Goal: Task Accomplishment & Management: Use online tool/utility

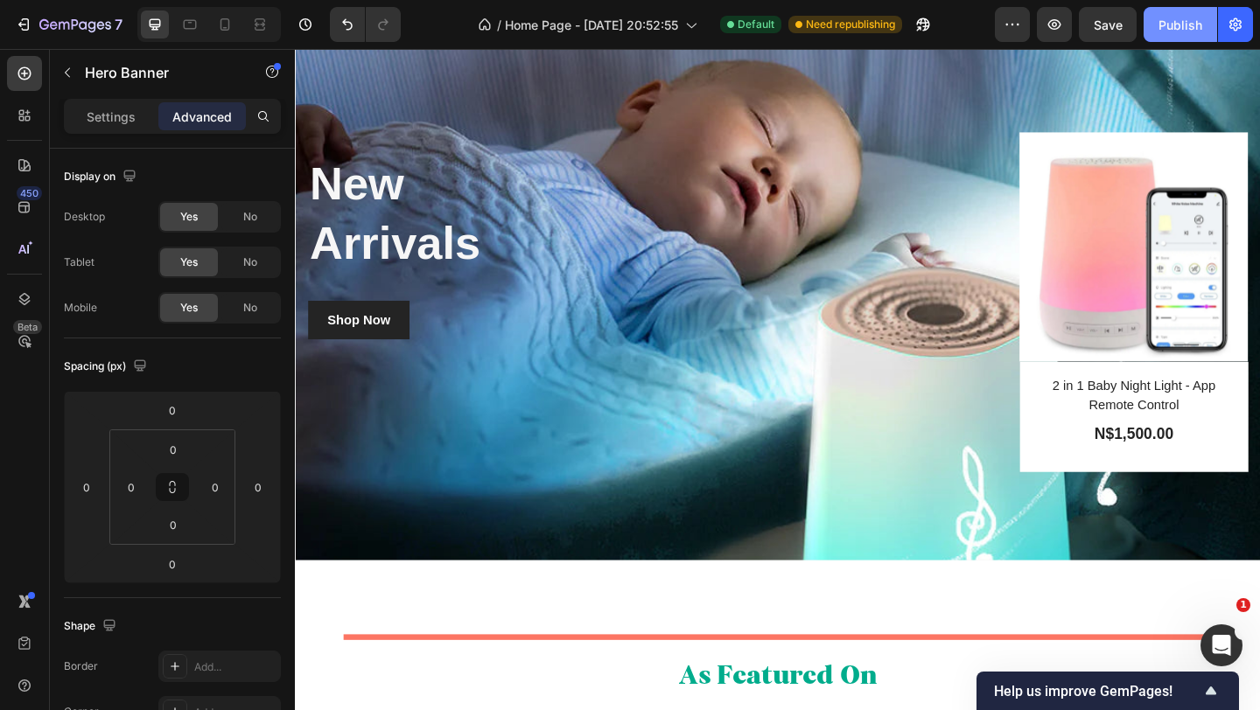
click at [1182, 15] on button "Publish" at bounding box center [1179, 24] width 73 height 35
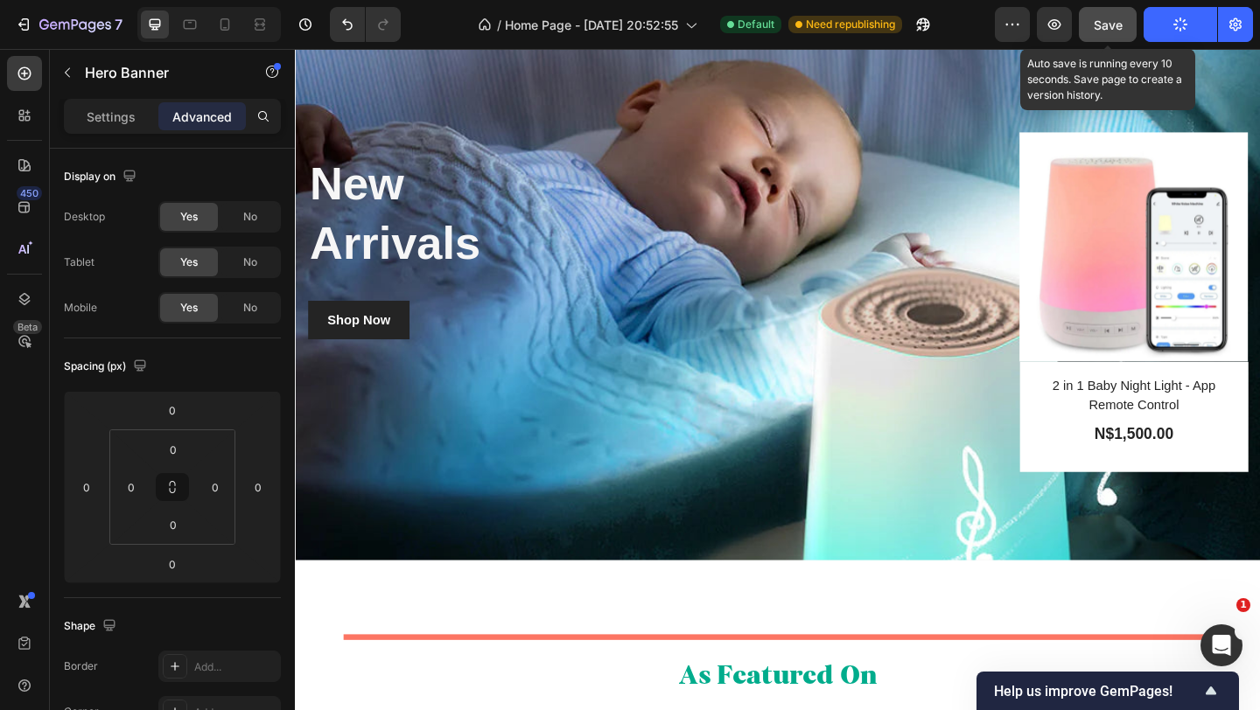
click at [1100, 24] on span "Save" at bounding box center [1107, 24] width 29 height 15
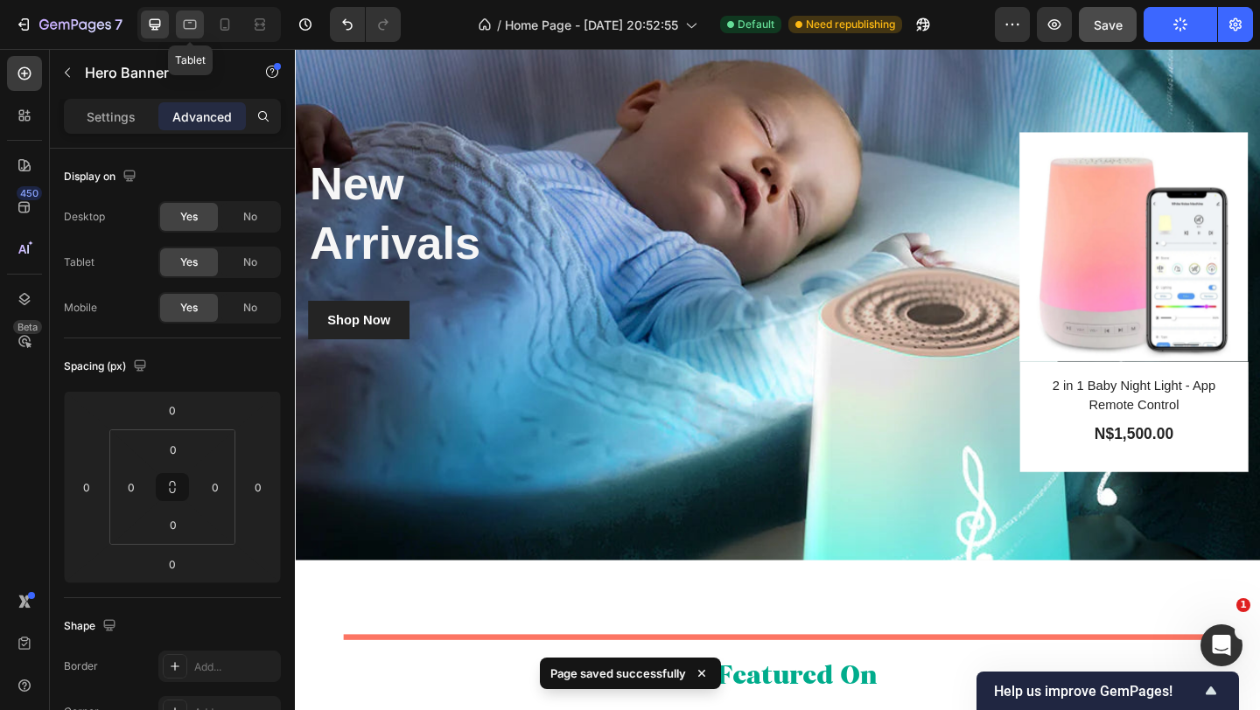
click at [196, 23] on icon at bounding box center [190, 25] width 13 height 10
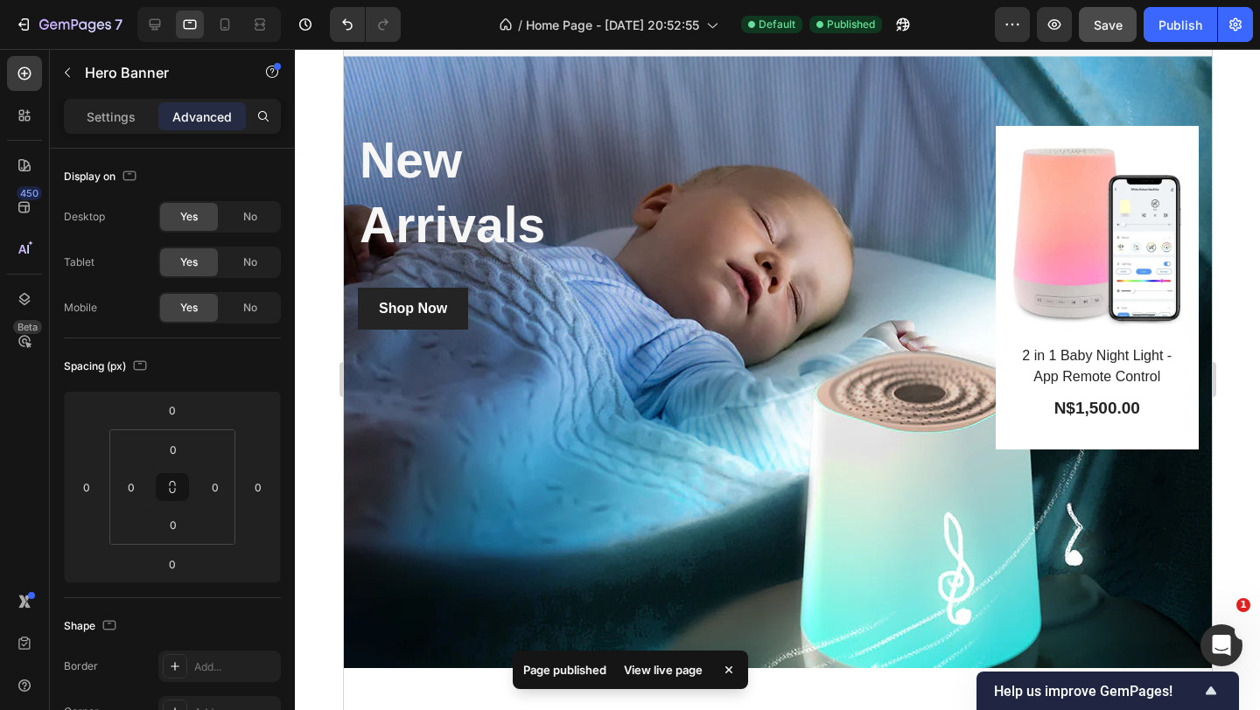
scroll to position [556, 0]
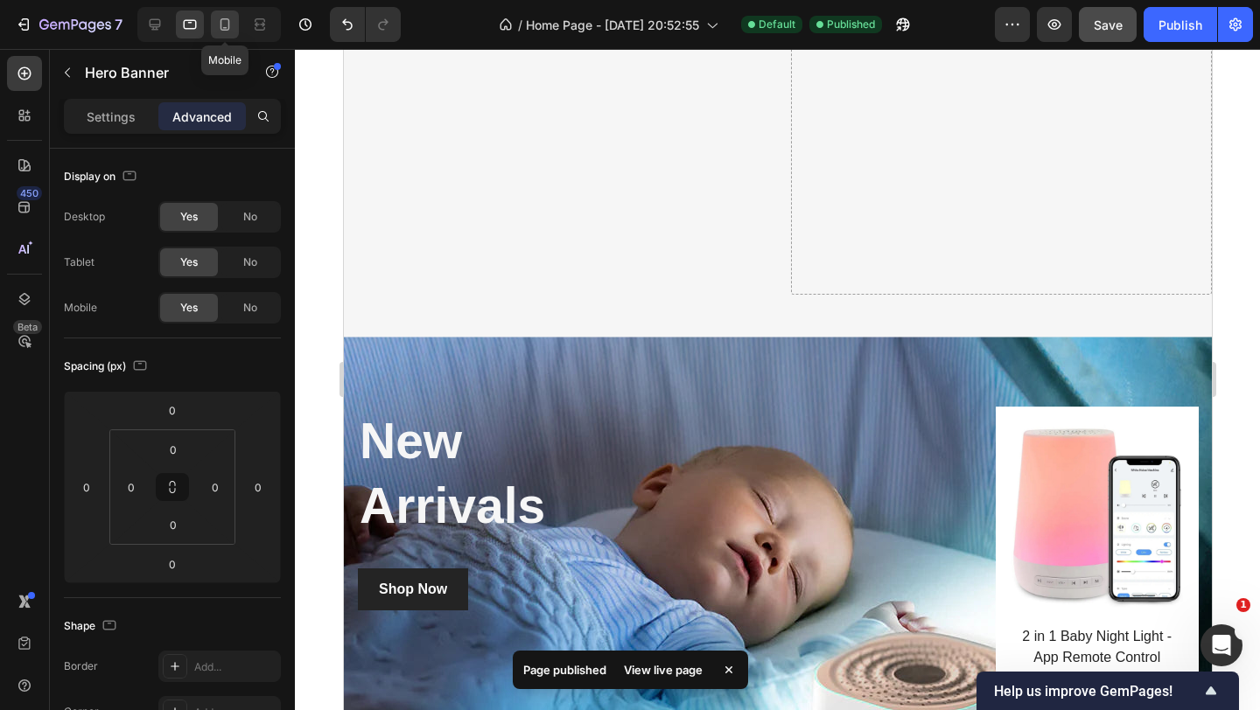
click at [227, 17] on icon at bounding box center [224, 24] width 17 height 17
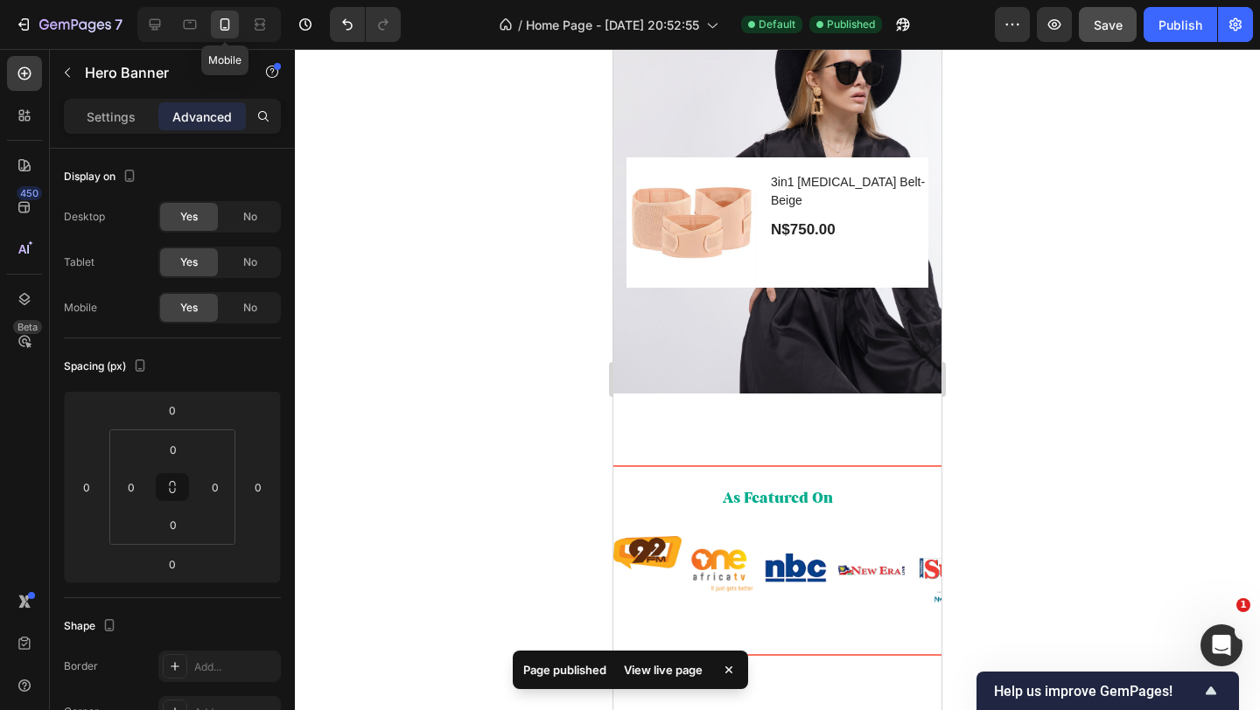
scroll to position [759, 0]
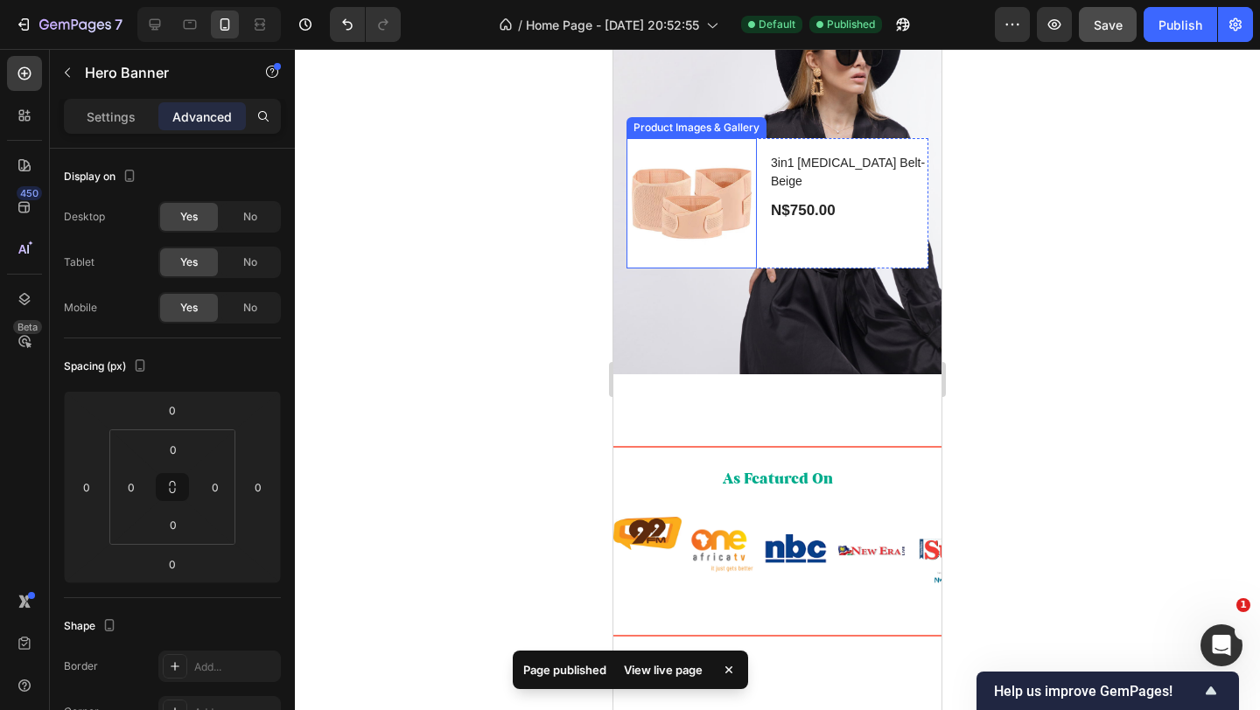
click at [707, 269] on img at bounding box center [691, 203] width 130 height 130
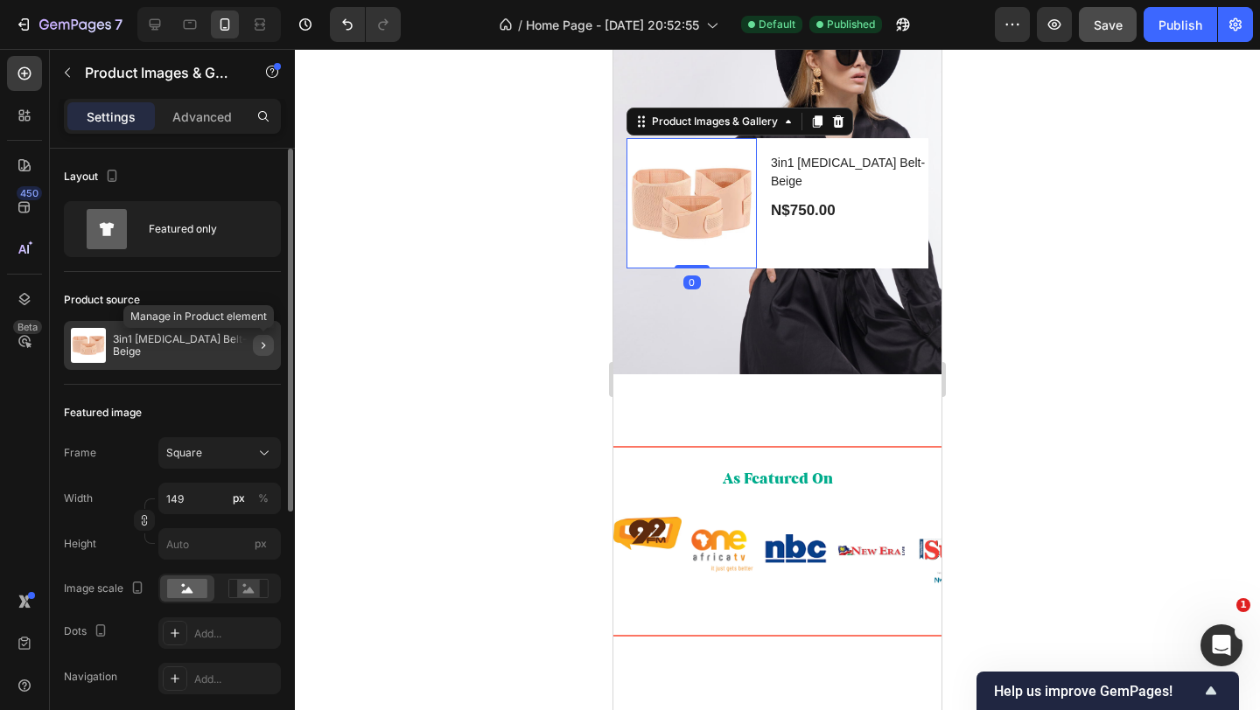
click at [255, 340] on button "button" at bounding box center [263, 345] width 21 height 21
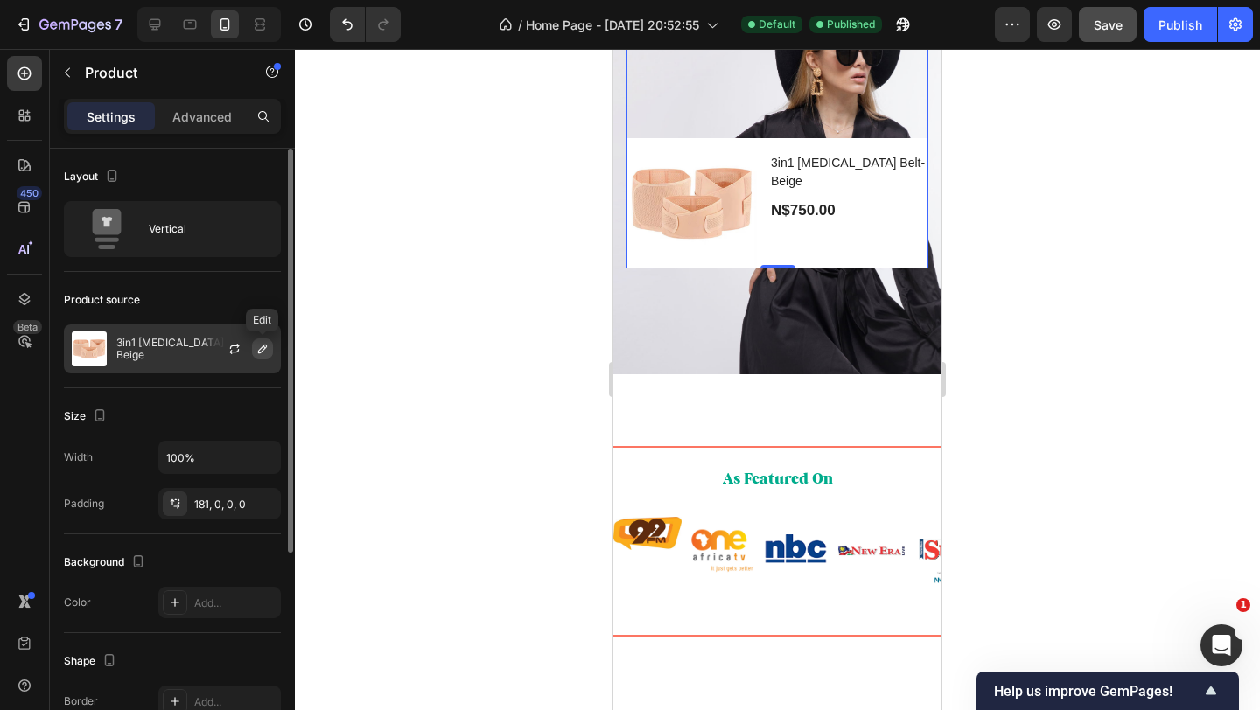
click at [263, 347] on icon "button" at bounding box center [262, 349] width 14 height 14
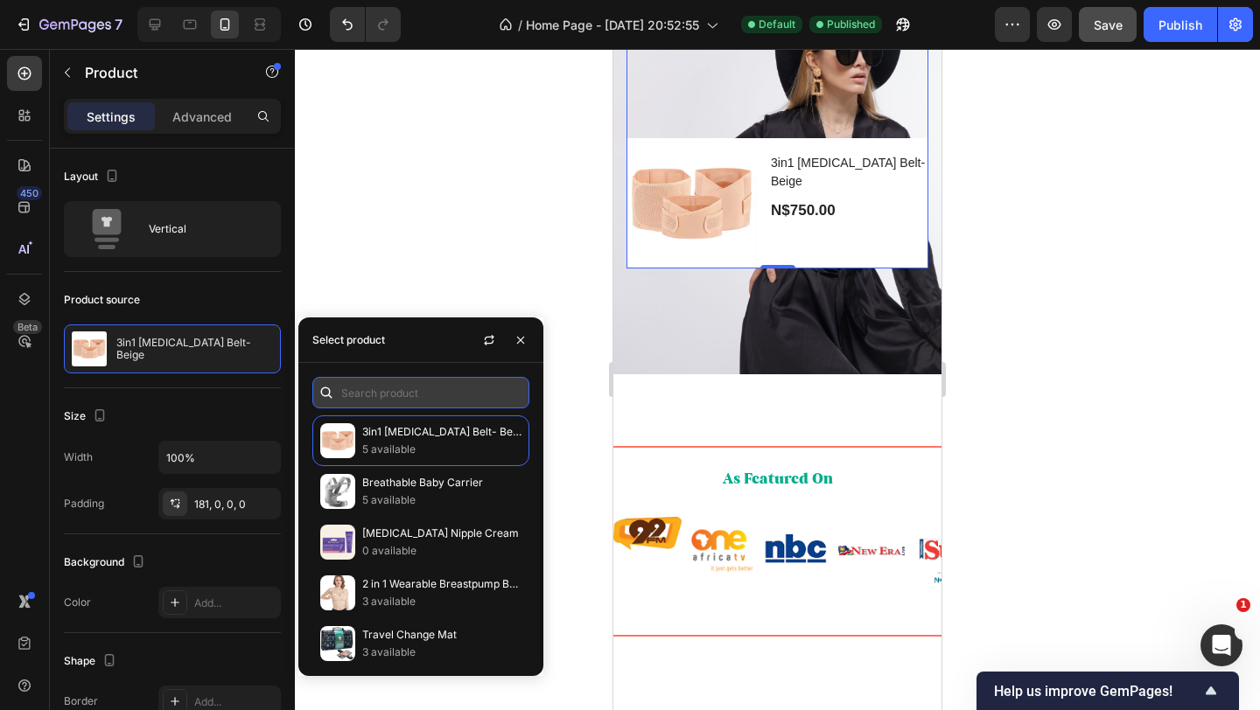
click at [443, 397] on input "text" at bounding box center [420, 392] width 217 height 31
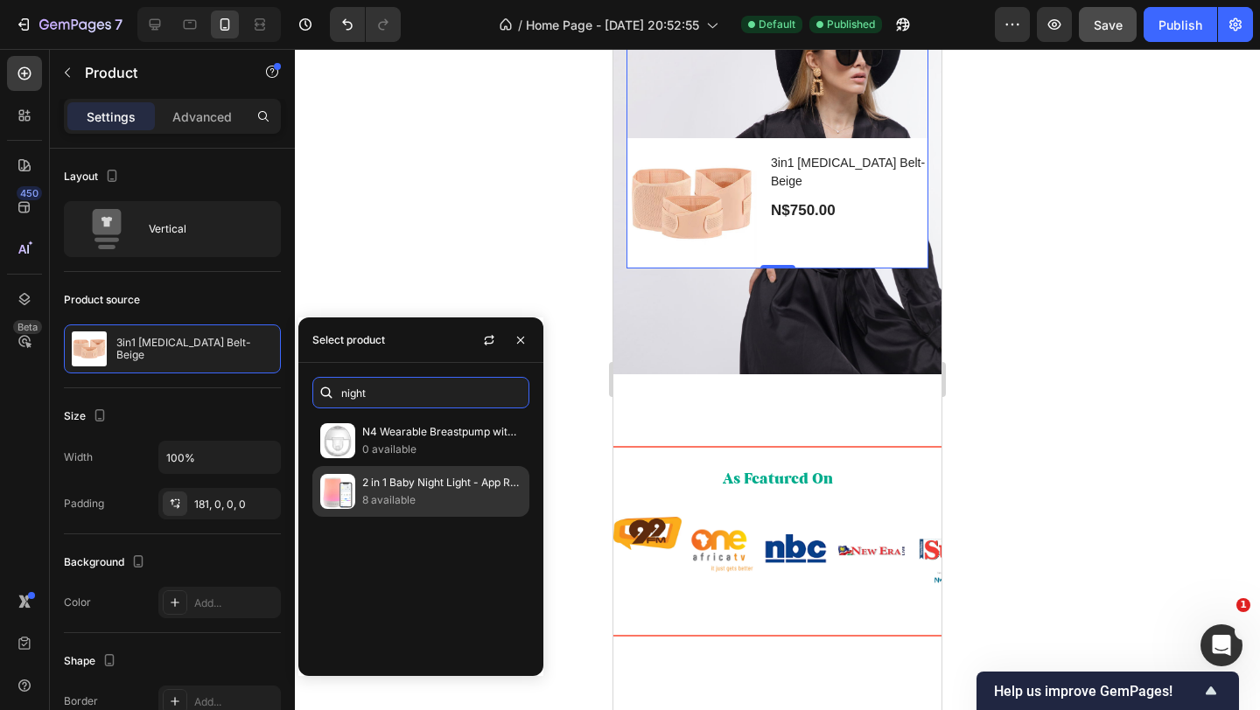
type input "night"
click at [446, 502] on p "8 available" at bounding box center [441, 500] width 159 height 17
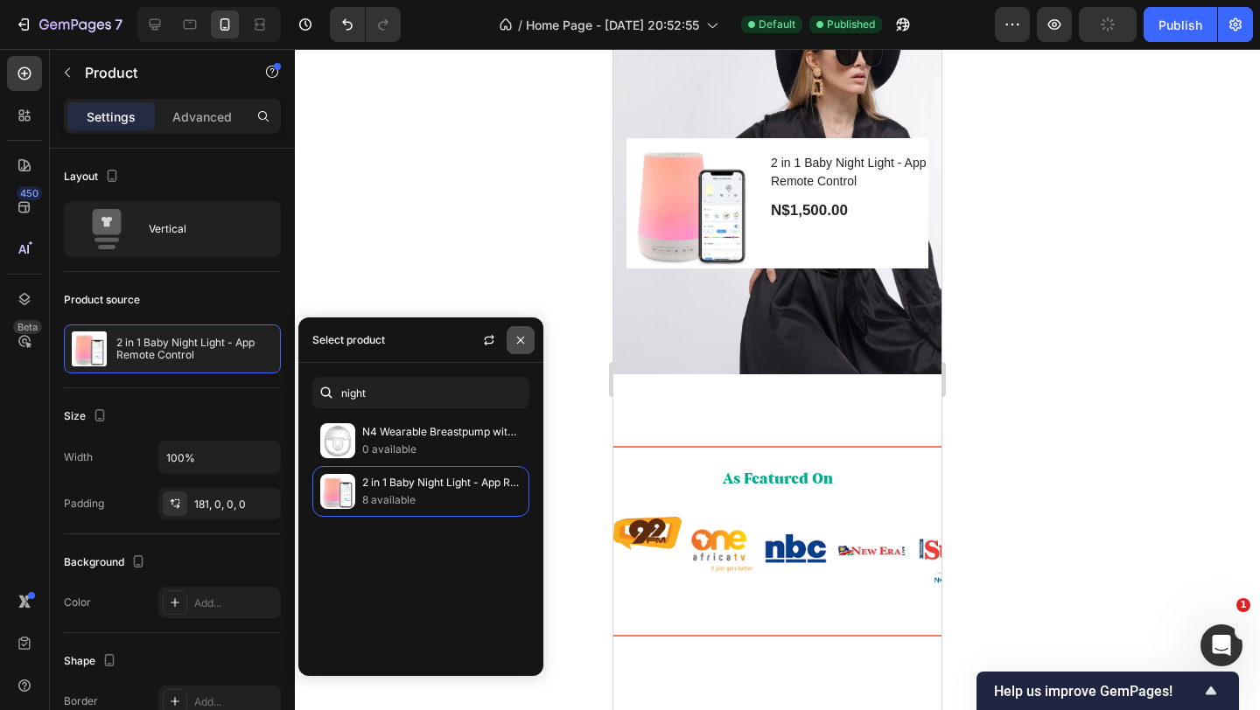
click at [517, 341] on icon "button" at bounding box center [520, 340] width 14 height 14
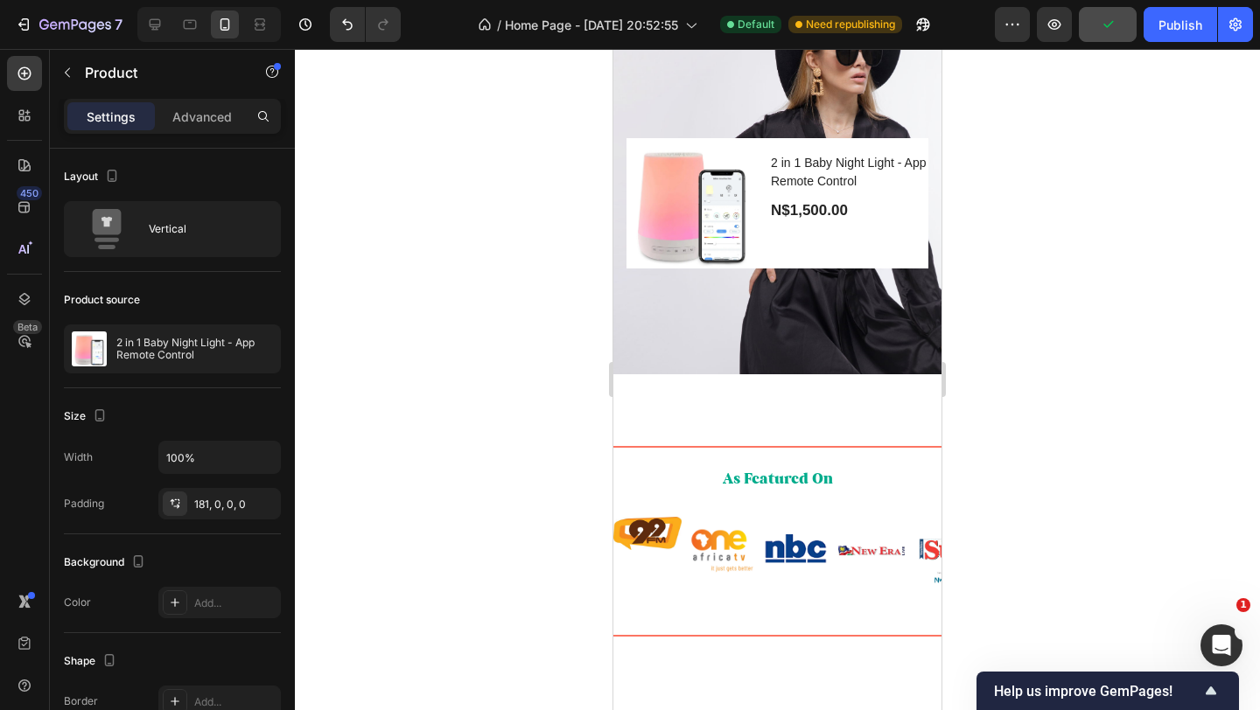
click at [853, 269] on div "Product Images & Gallery 2 in 1 Baby Night Light - App Remote Control Product T…" at bounding box center [777, 124] width 302 height 289
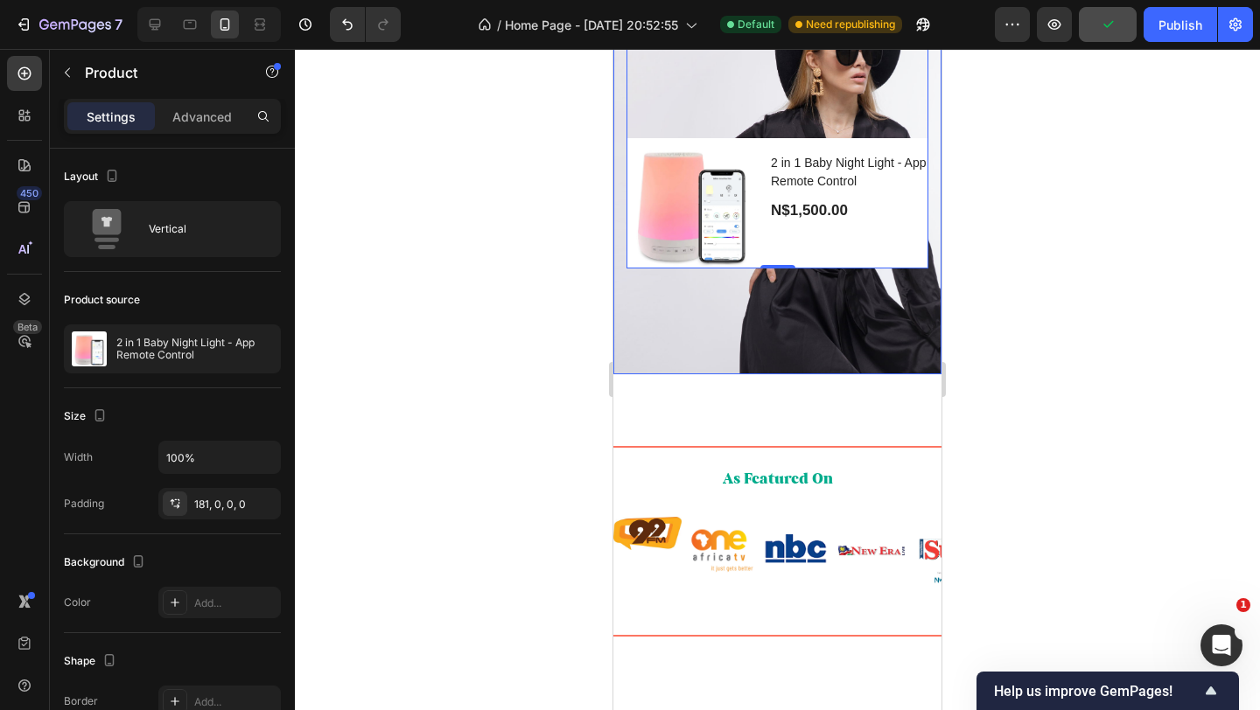
click at [816, 374] on div "Overlay" at bounding box center [777, 78] width 328 height 592
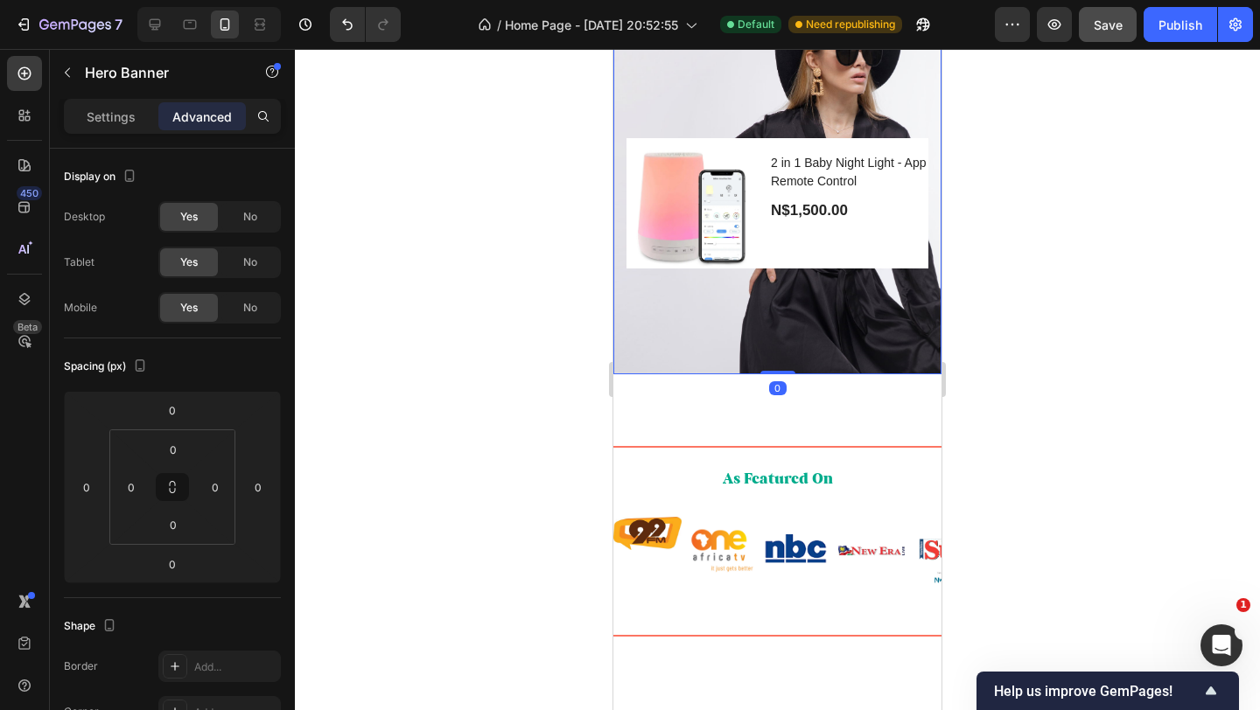
click at [744, 374] on div "Overlay" at bounding box center [777, 78] width 328 height 592
click at [117, 119] on p "Settings" at bounding box center [111, 117] width 49 height 18
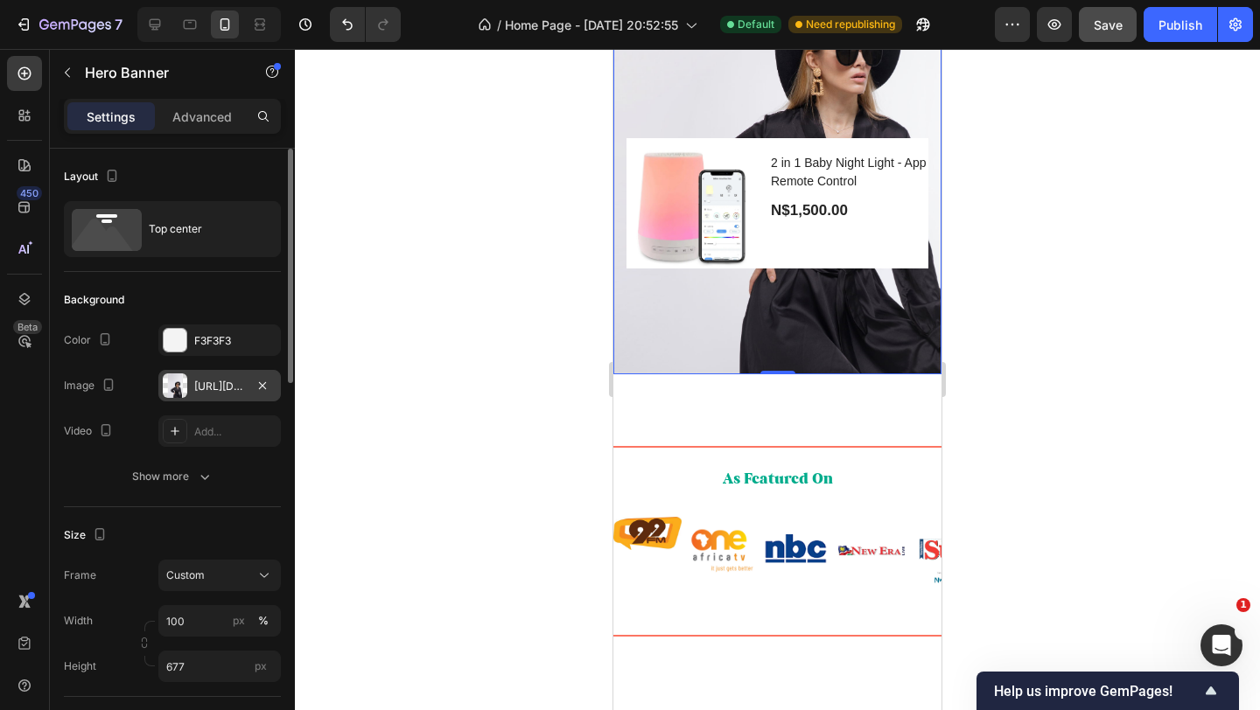
click at [208, 384] on div "[URL][DOMAIN_NAME]" at bounding box center [219, 387] width 51 height 16
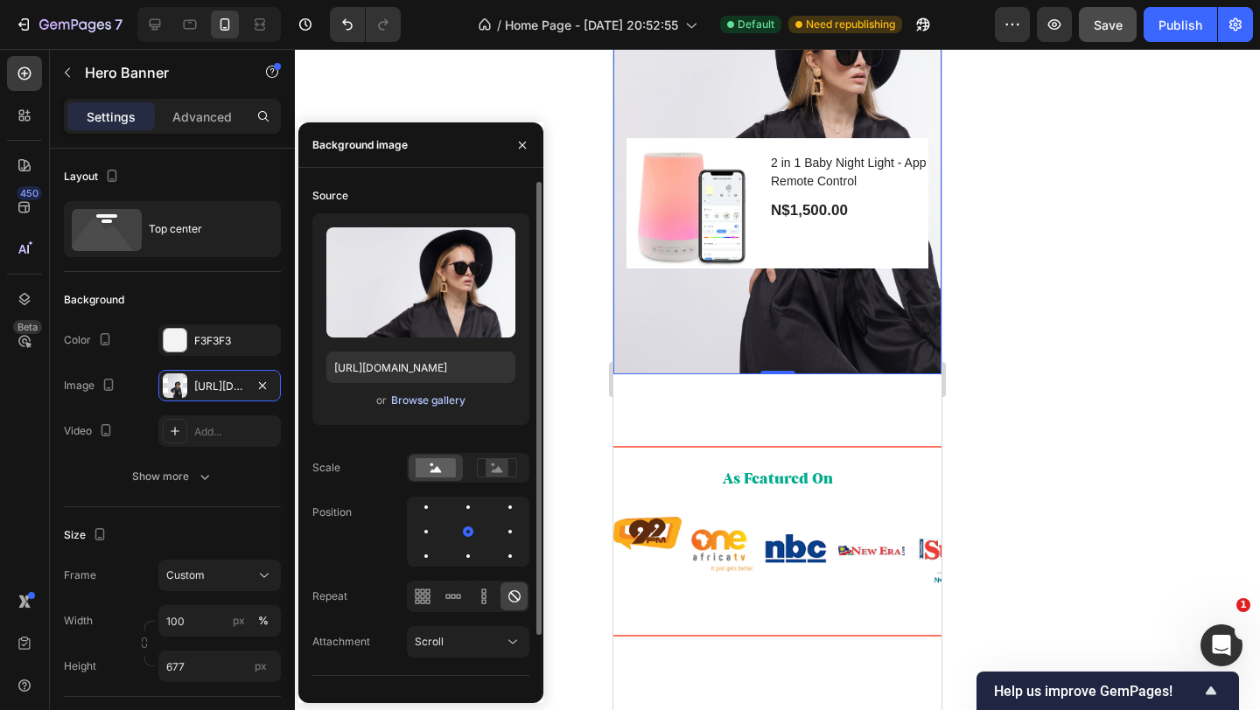
click at [412, 400] on div "Browse gallery" at bounding box center [428, 401] width 74 height 16
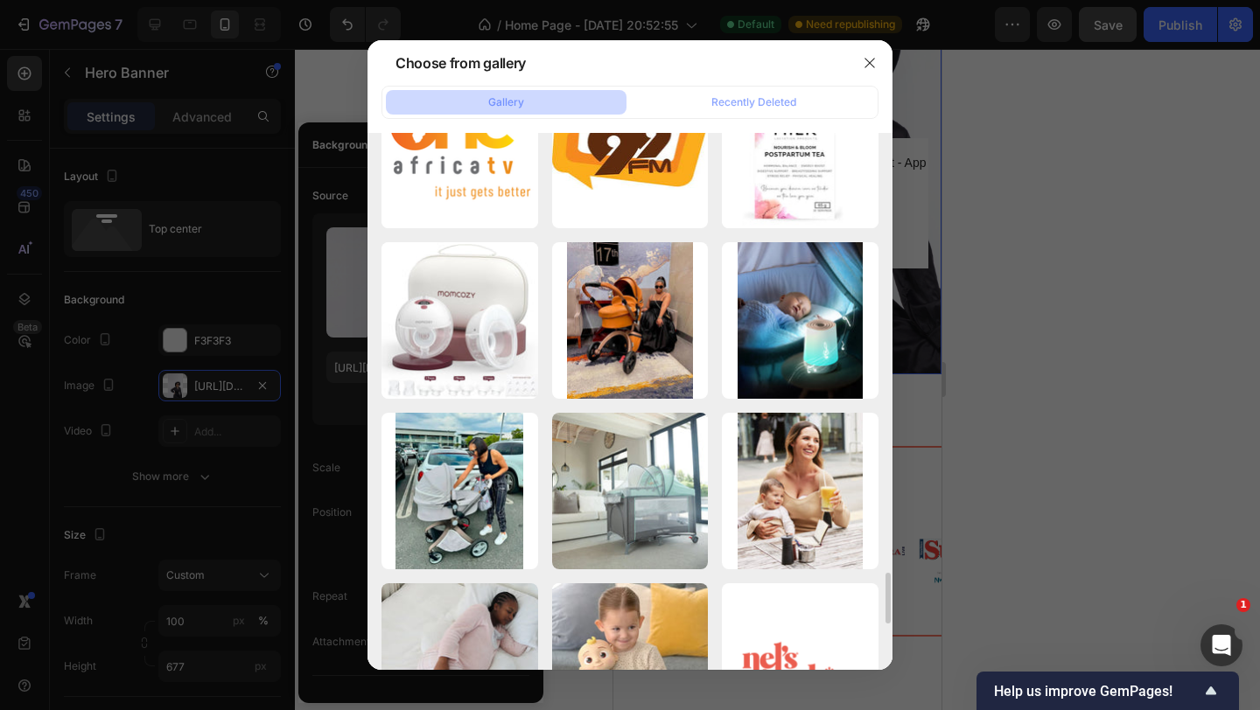
scroll to position [4358, 0]
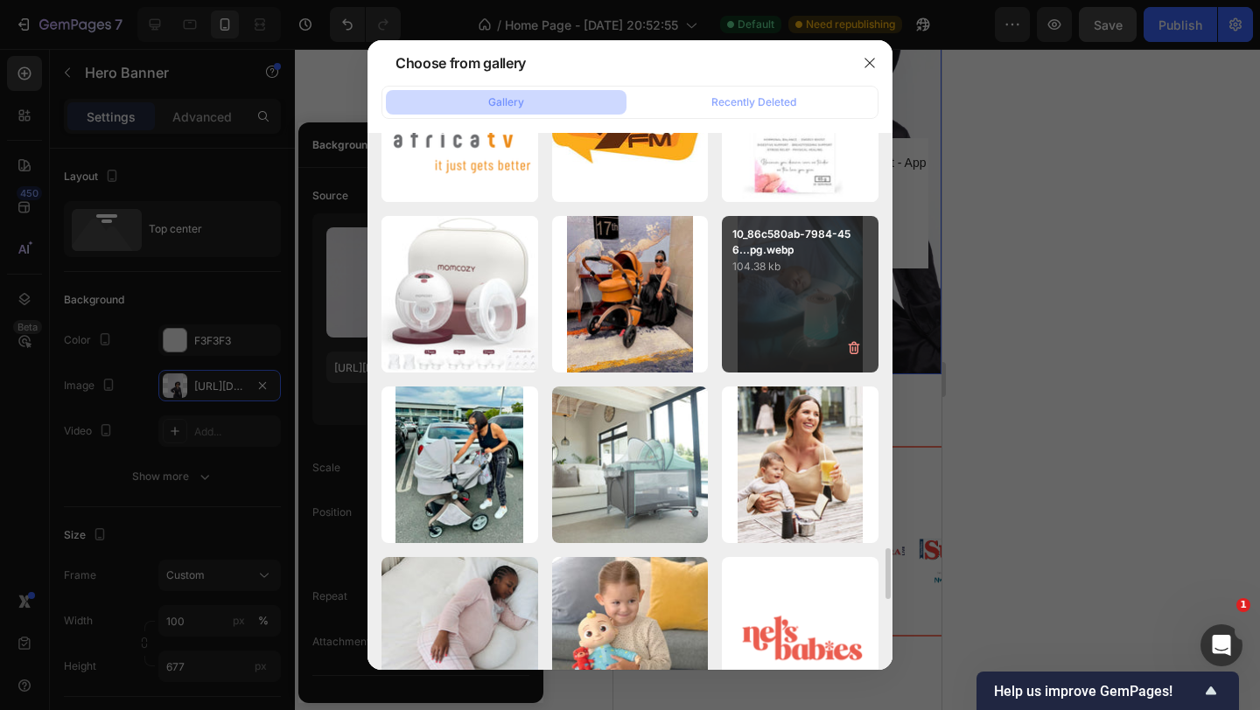
click at [792, 269] on p "104.38 kb" at bounding box center [800, 266] width 136 height 17
type input "[URL][DOMAIN_NAME]"
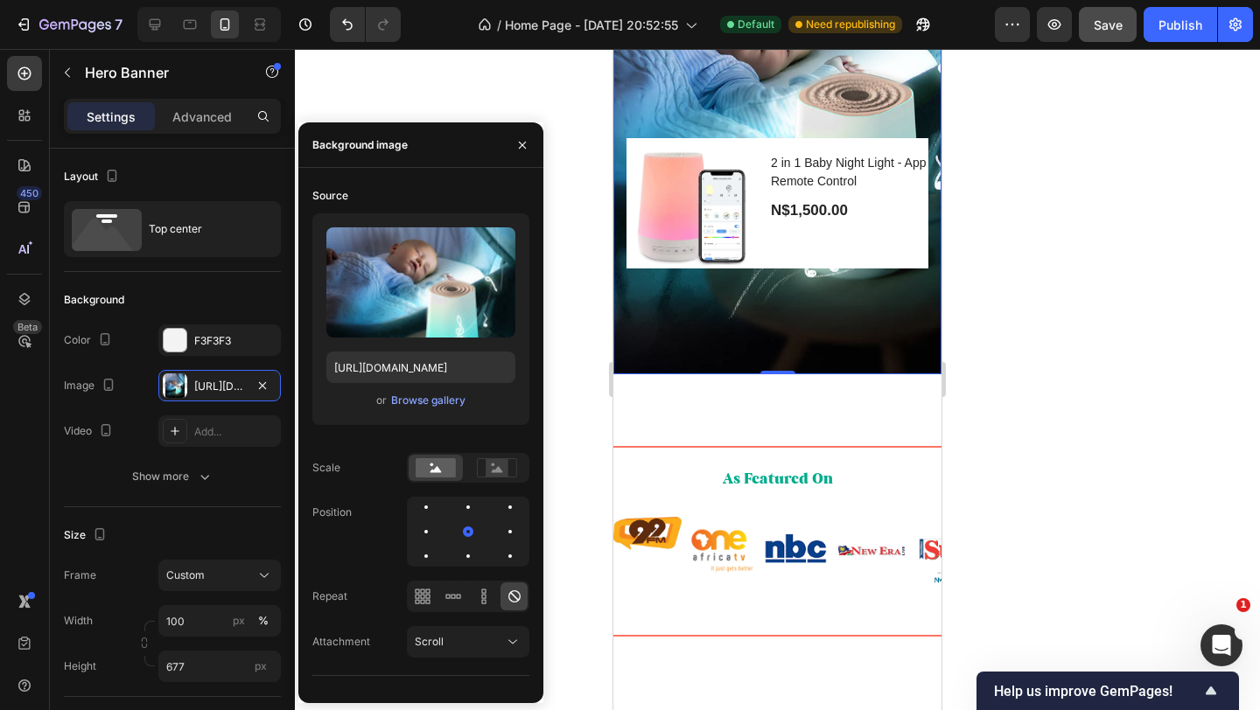
click at [1041, 354] on div at bounding box center [777, 379] width 965 height 661
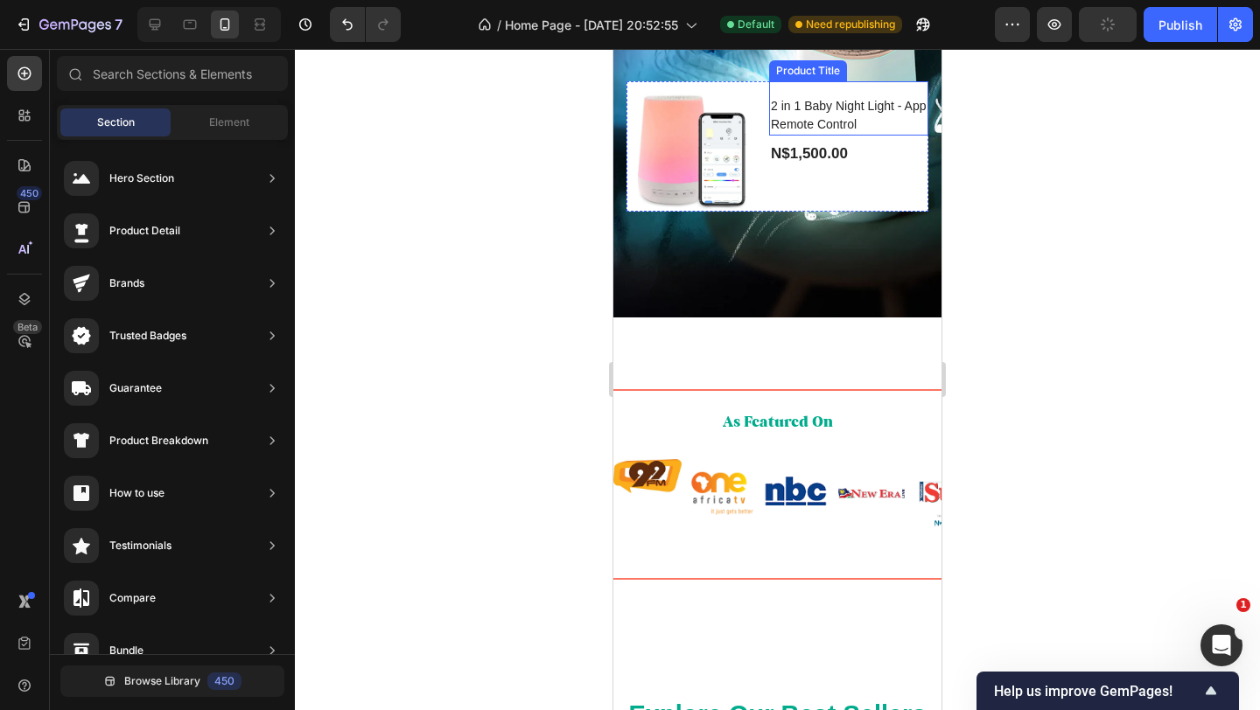
scroll to position [1142, 0]
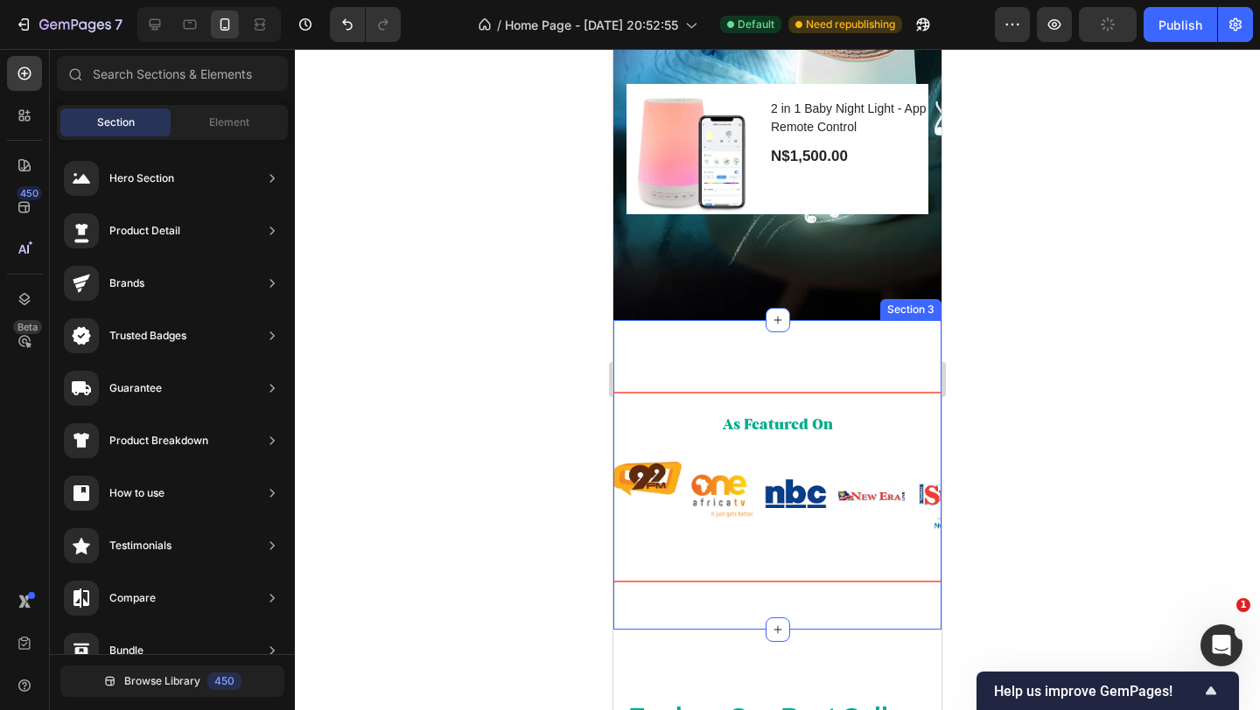
click at [856, 350] on div "Title Line As Featured On Heading Image Image Image Image Image Image Image Ima…" at bounding box center [777, 475] width 328 height 310
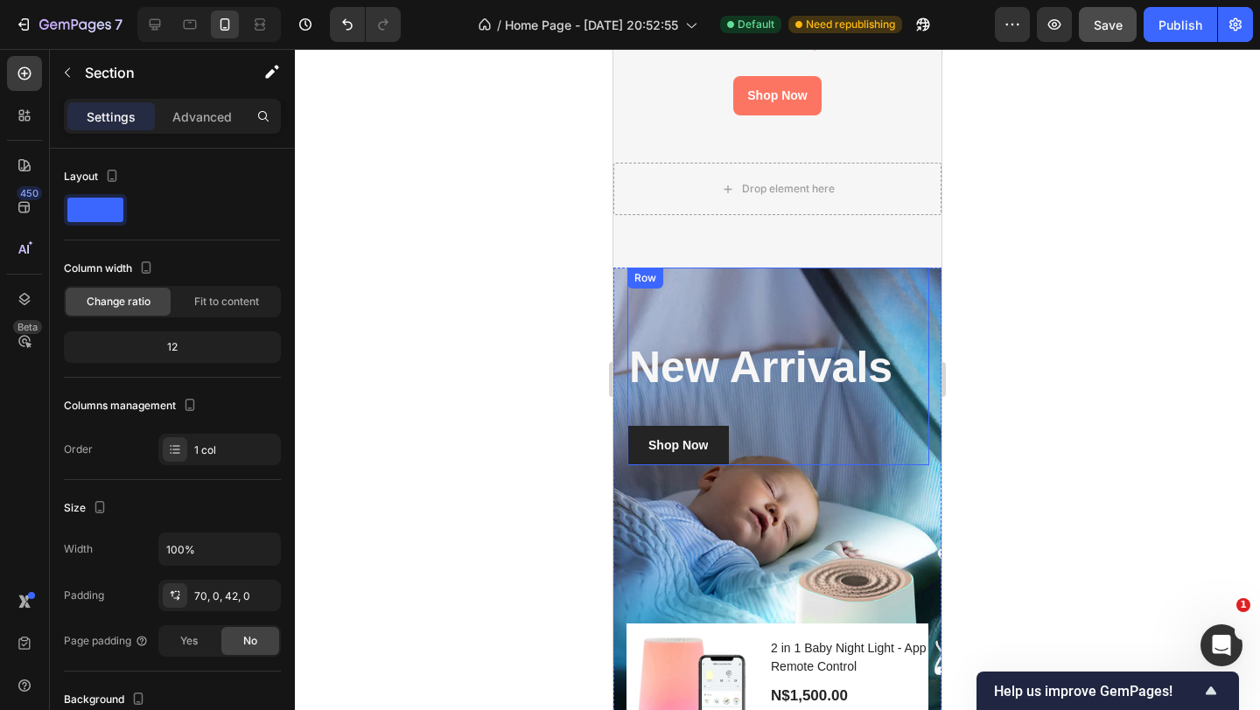
scroll to position [599, 0]
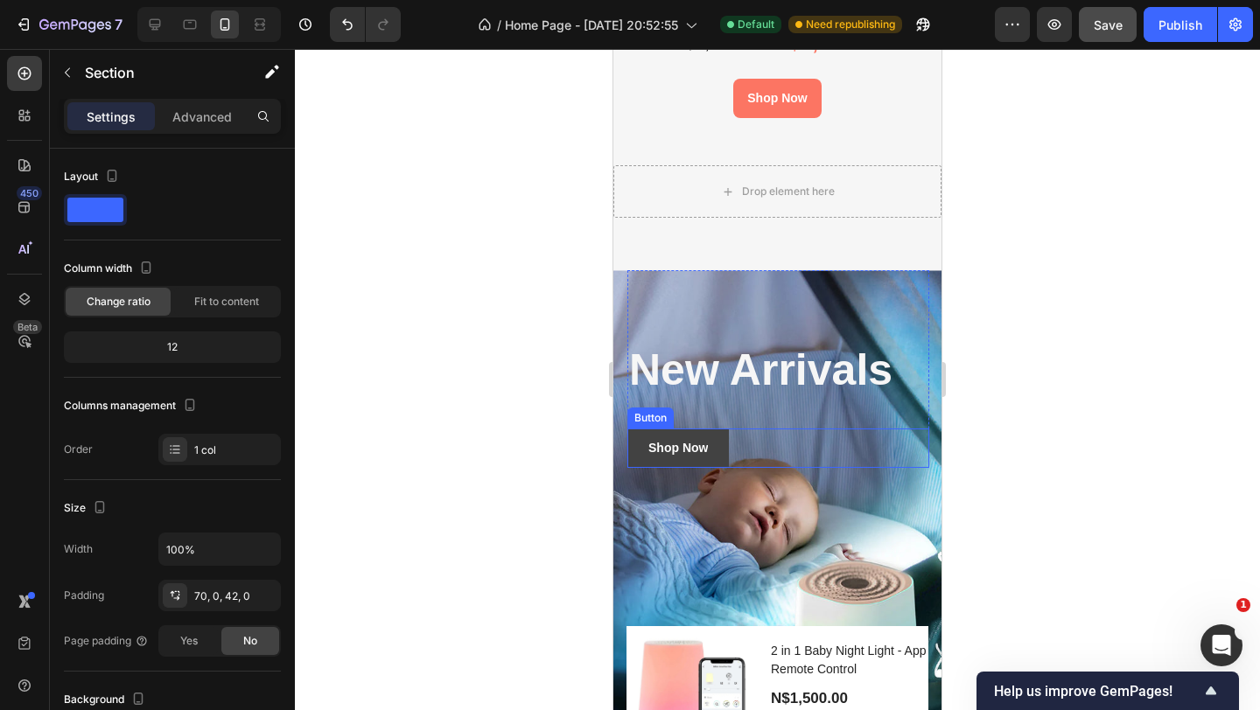
click at [727, 439] on link "Shop Now" at bounding box center [677, 448] width 101 height 39
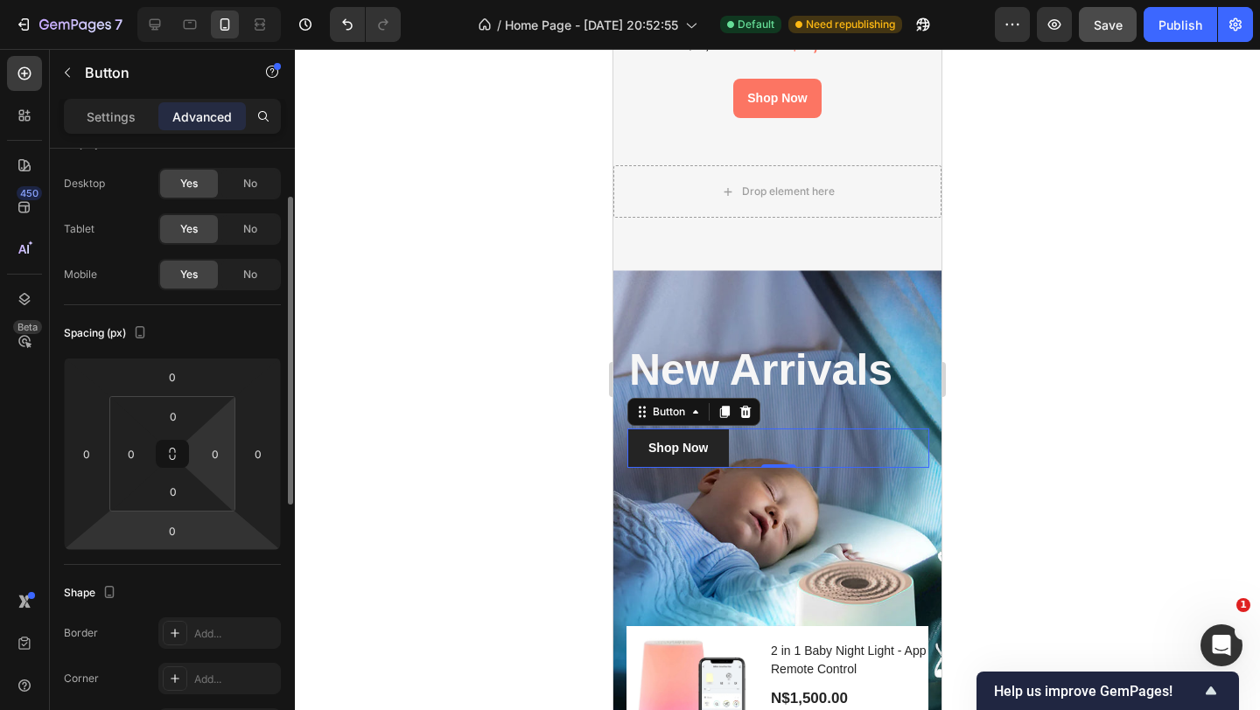
scroll to position [0, 0]
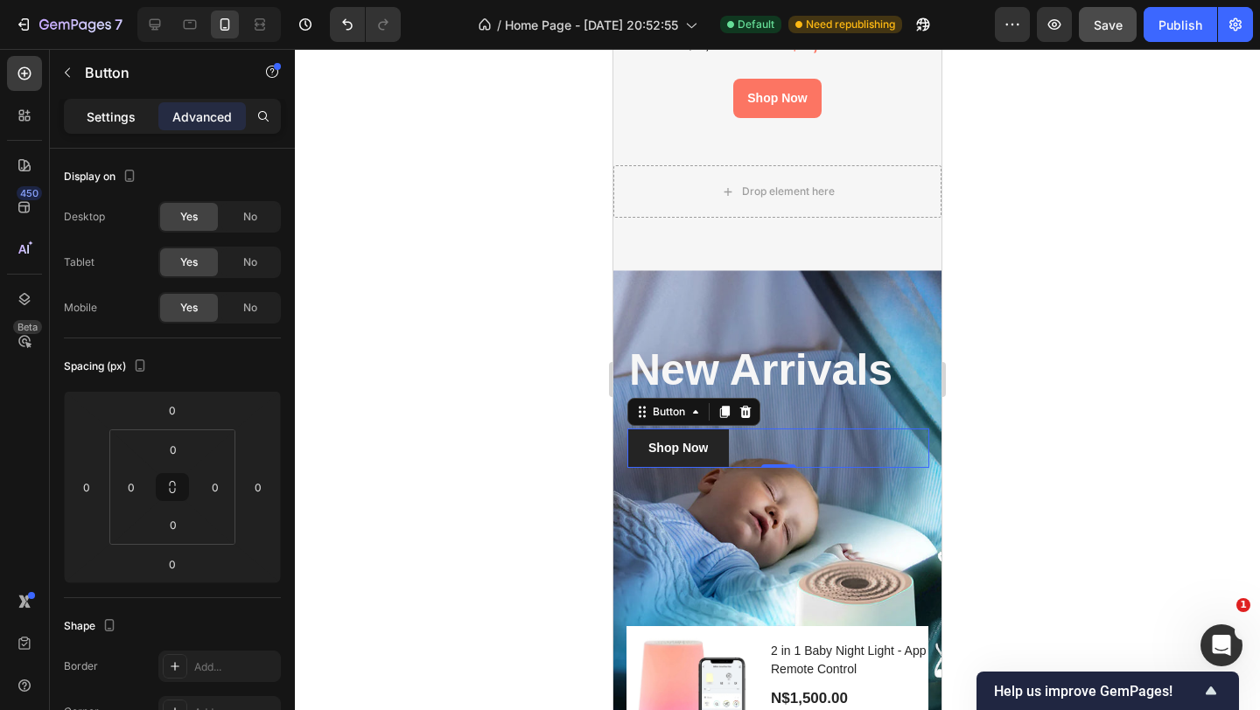
click at [103, 128] on div "Settings" at bounding box center [110, 116] width 87 height 28
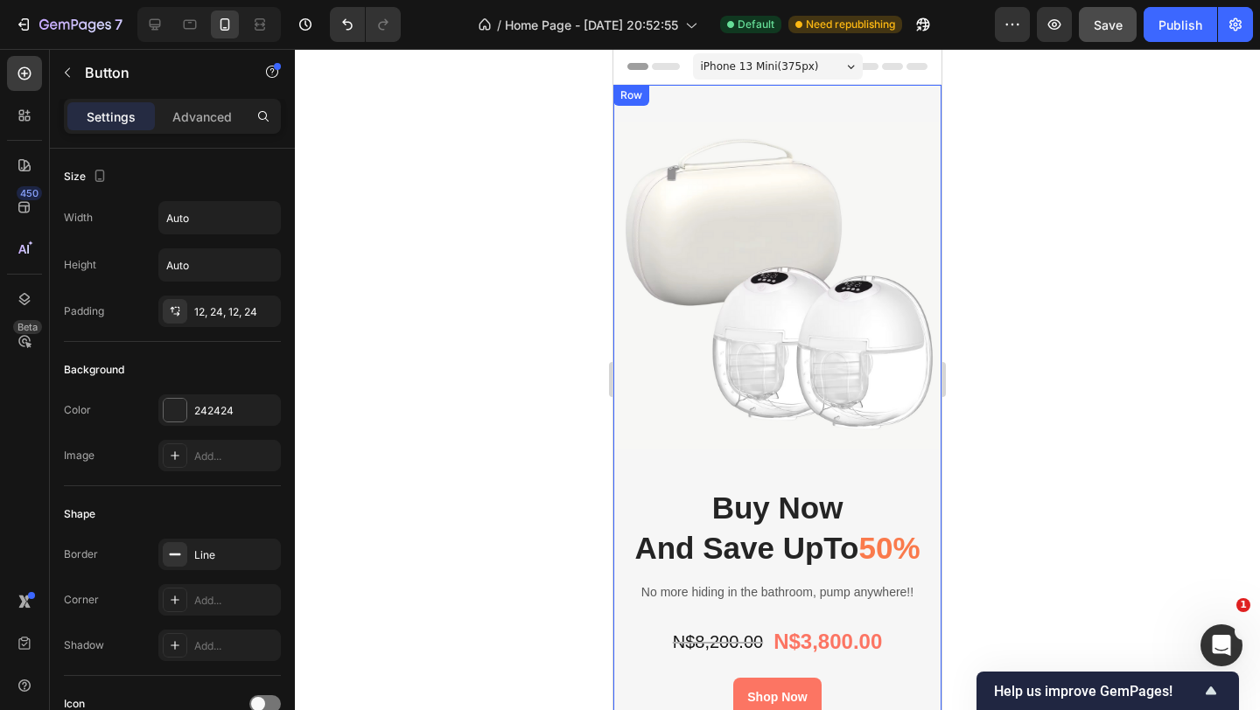
click at [938, 101] on div "Image Buy Now And Save UpTo 50% Heading No more hiding in the bathroom, pump an…" at bounding box center [777, 469] width 328 height 769
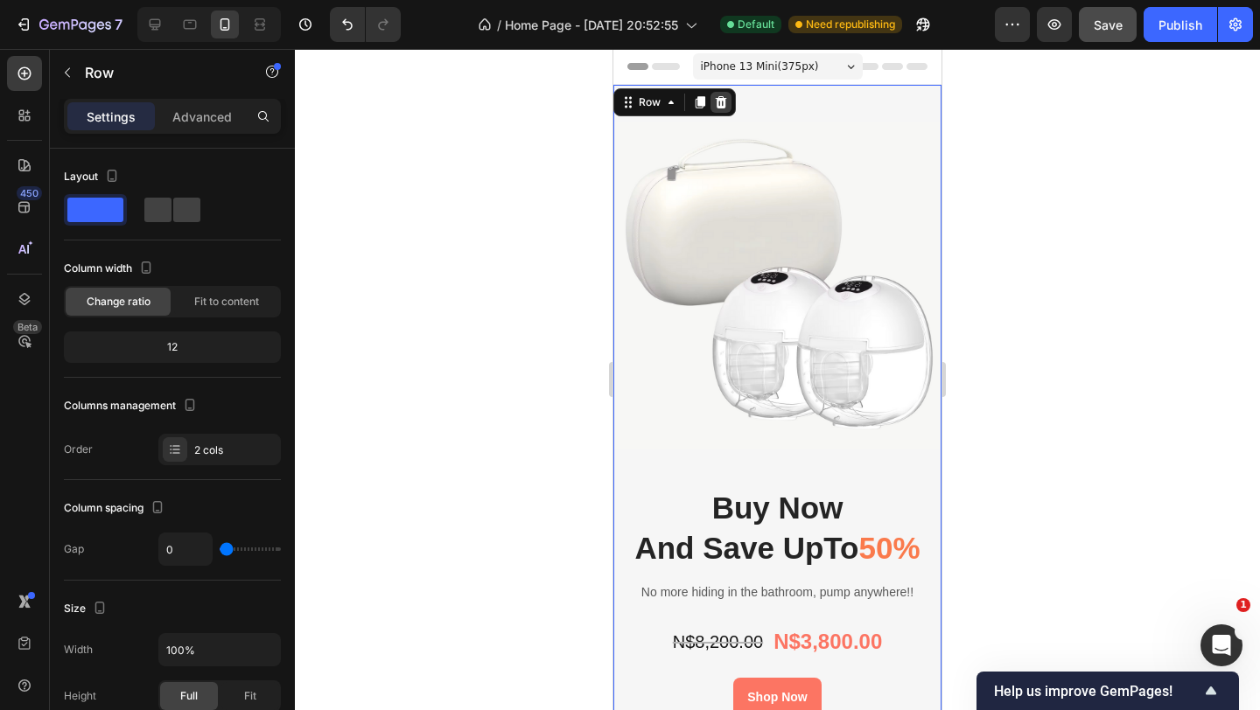
click at [721, 103] on icon at bounding box center [721, 102] width 11 height 12
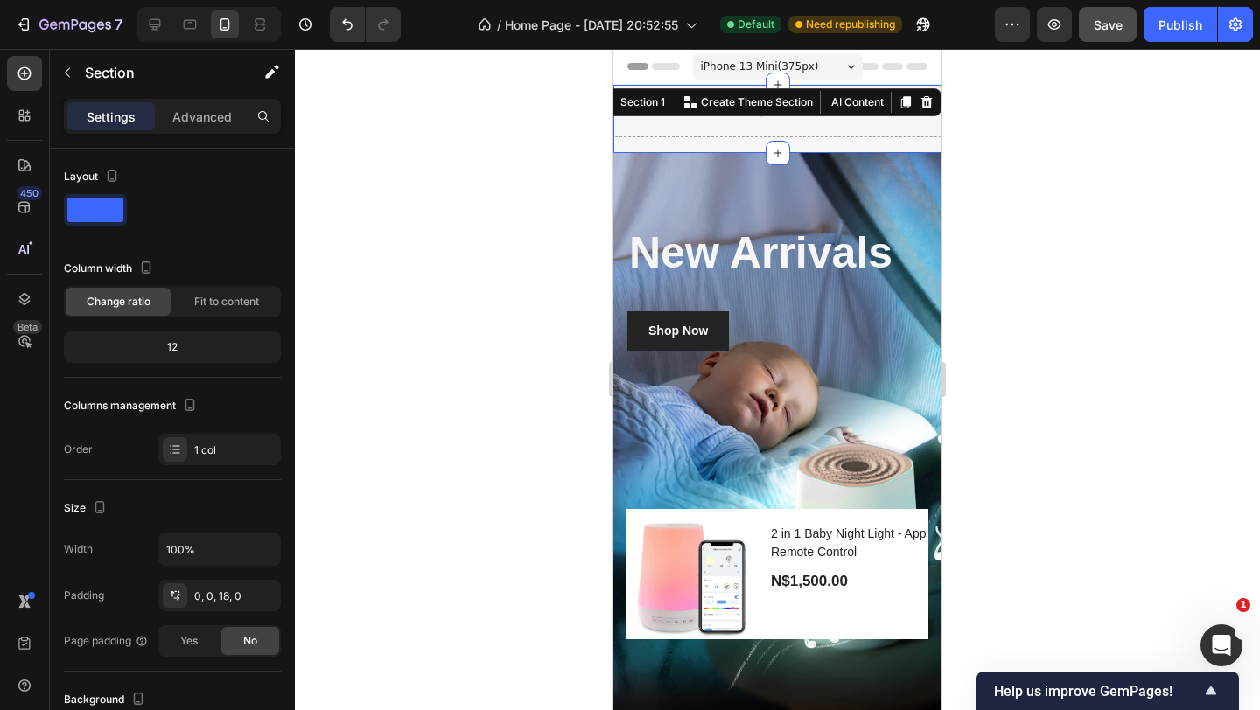
click at [849, 137] on div "Drop element here Section 1 You can create reusable sections Create Theme Secti…" at bounding box center [777, 119] width 328 height 68
click at [925, 103] on icon at bounding box center [926, 102] width 14 height 14
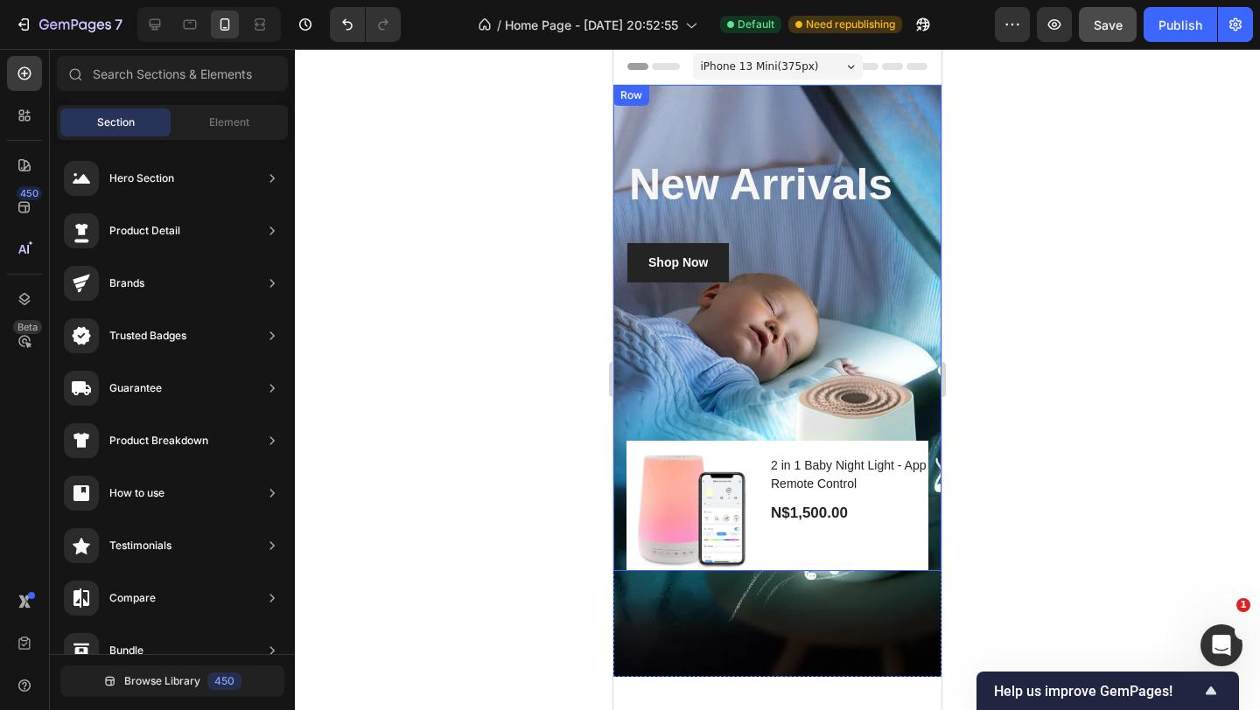
click at [1016, 154] on div at bounding box center [777, 379] width 965 height 661
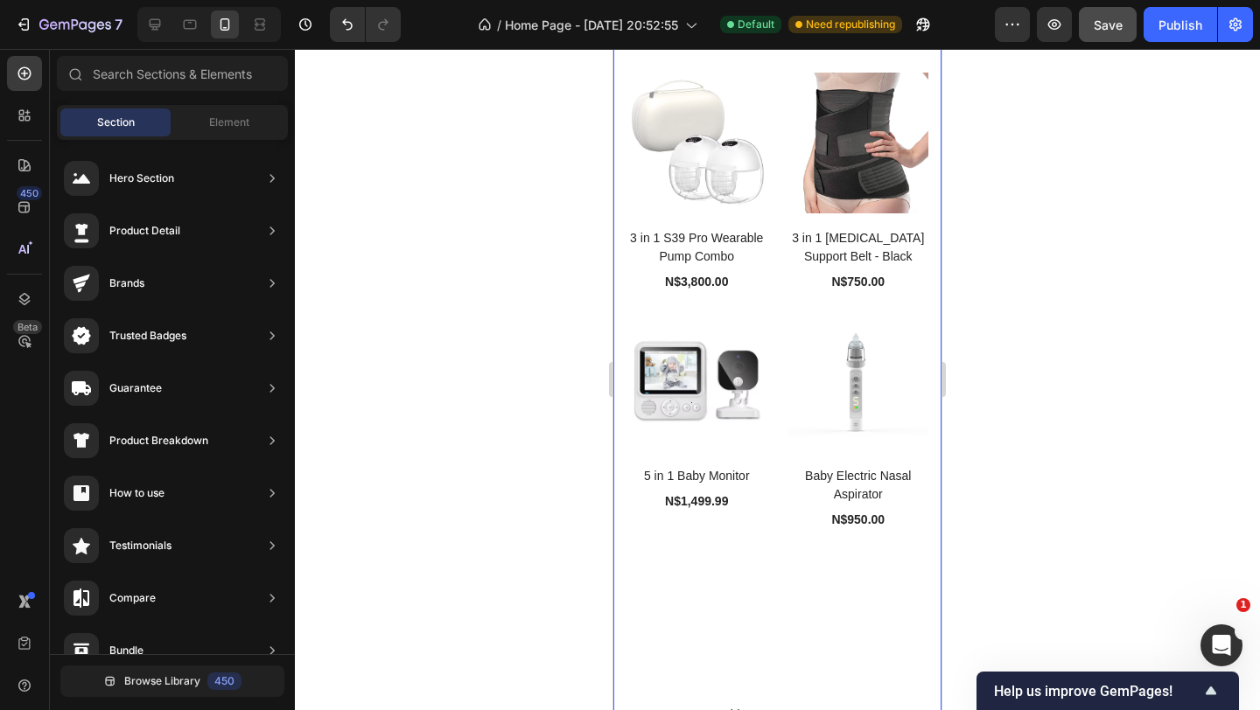
scroll to position [660, 0]
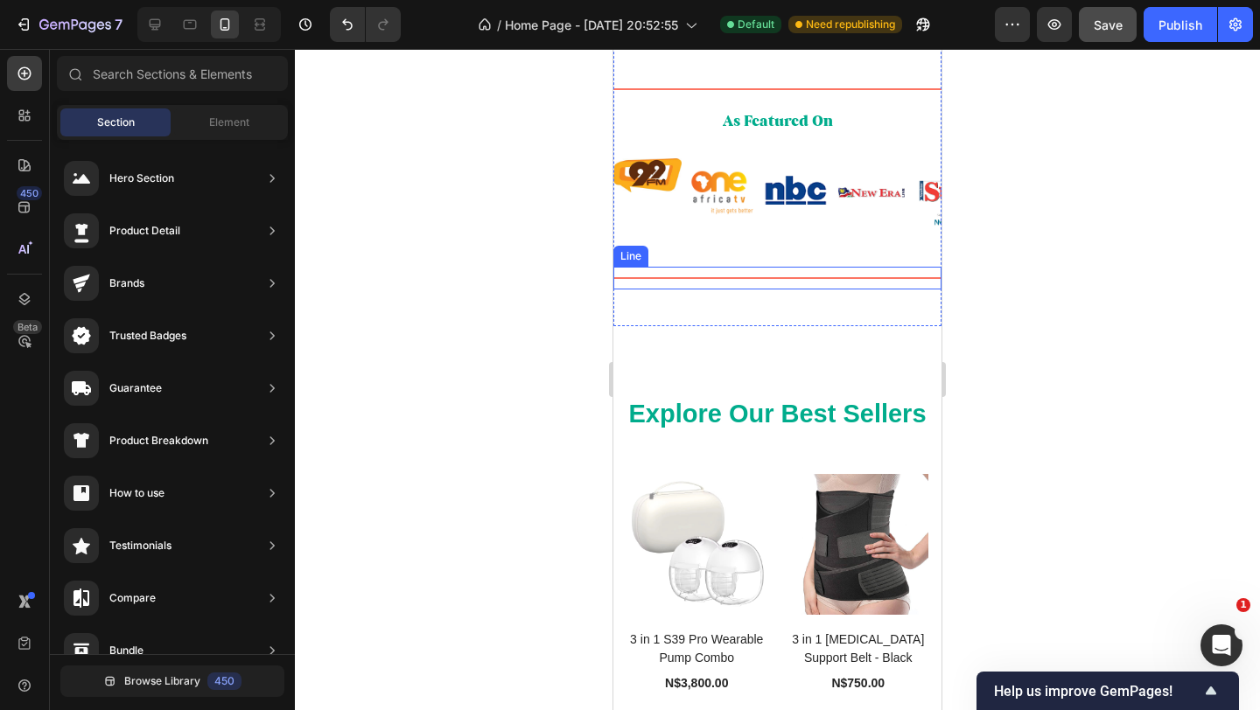
click at [749, 275] on div "Title Line" at bounding box center [777, 278] width 328 height 23
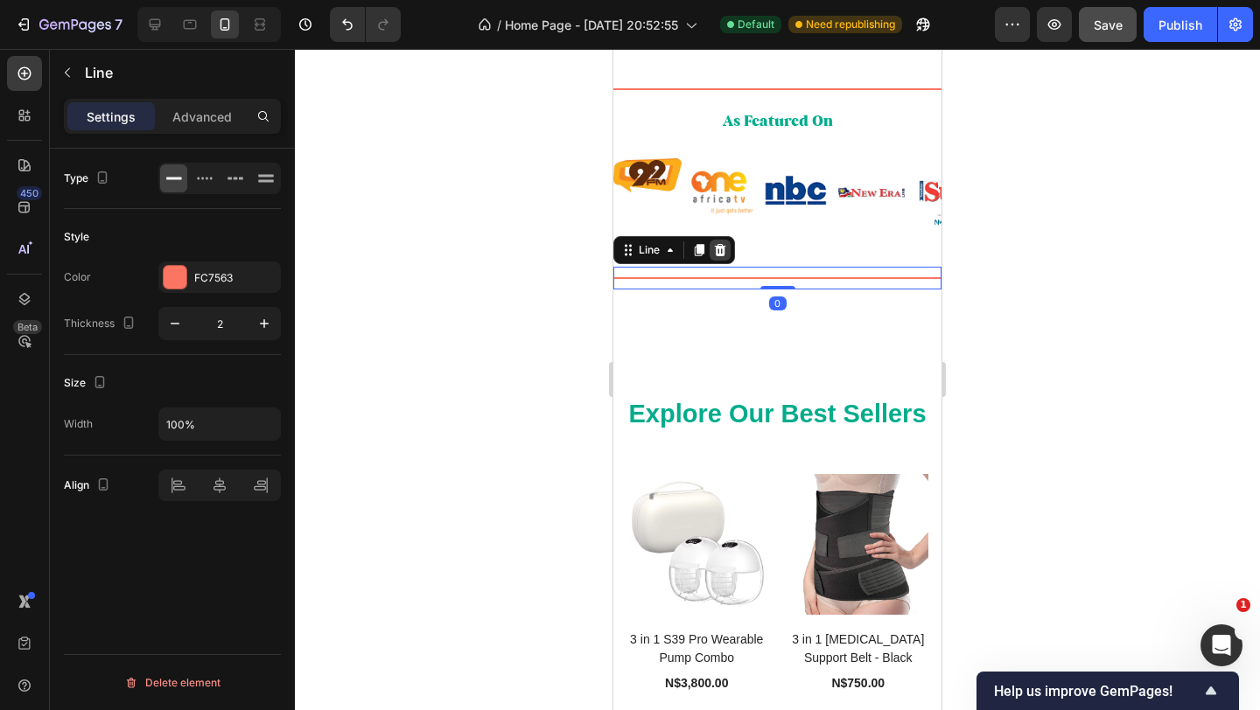
click at [718, 244] on icon at bounding box center [720, 250] width 14 height 14
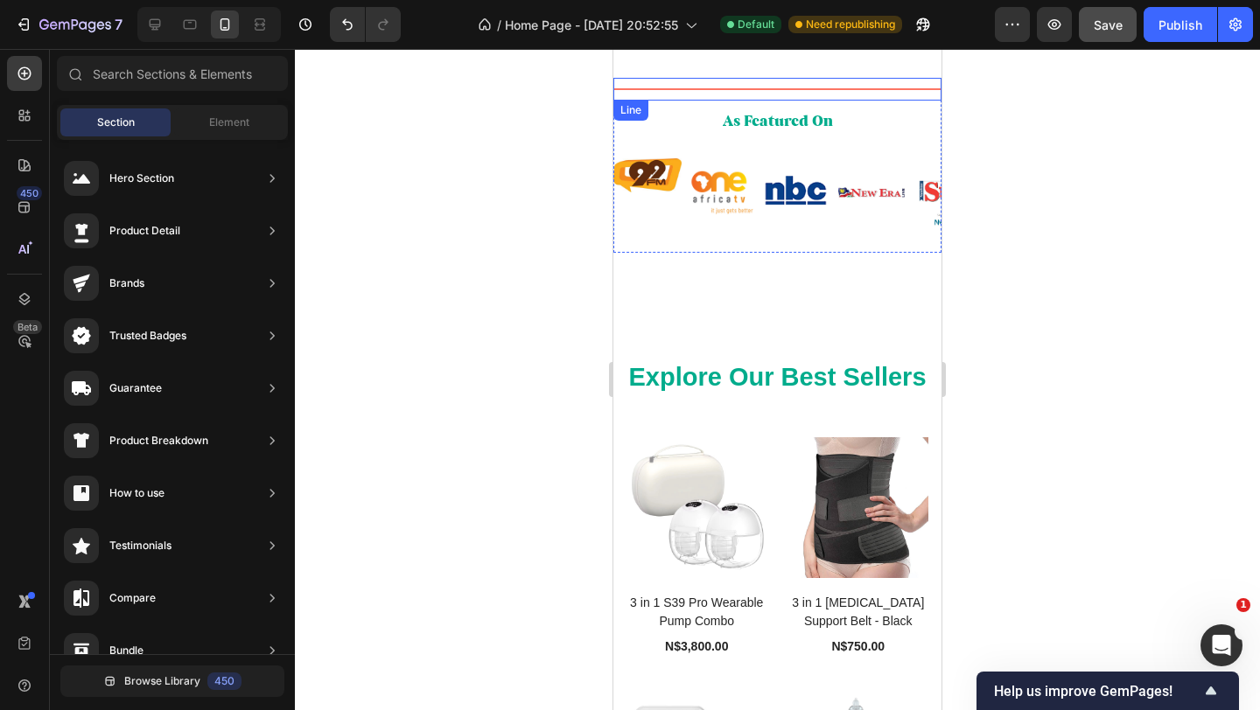
click at [745, 89] on div at bounding box center [777, 89] width 328 height 2
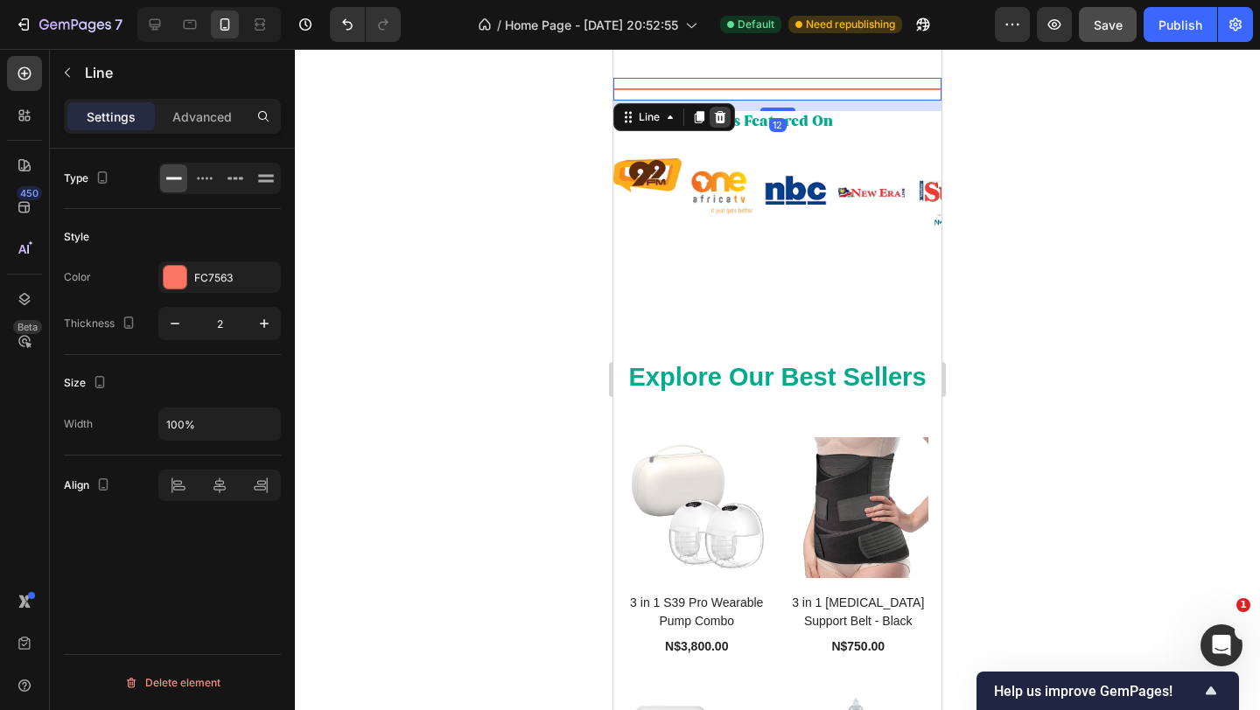
click at [716, 120] on icon at bounding box center [720, 117] width 11 height 12
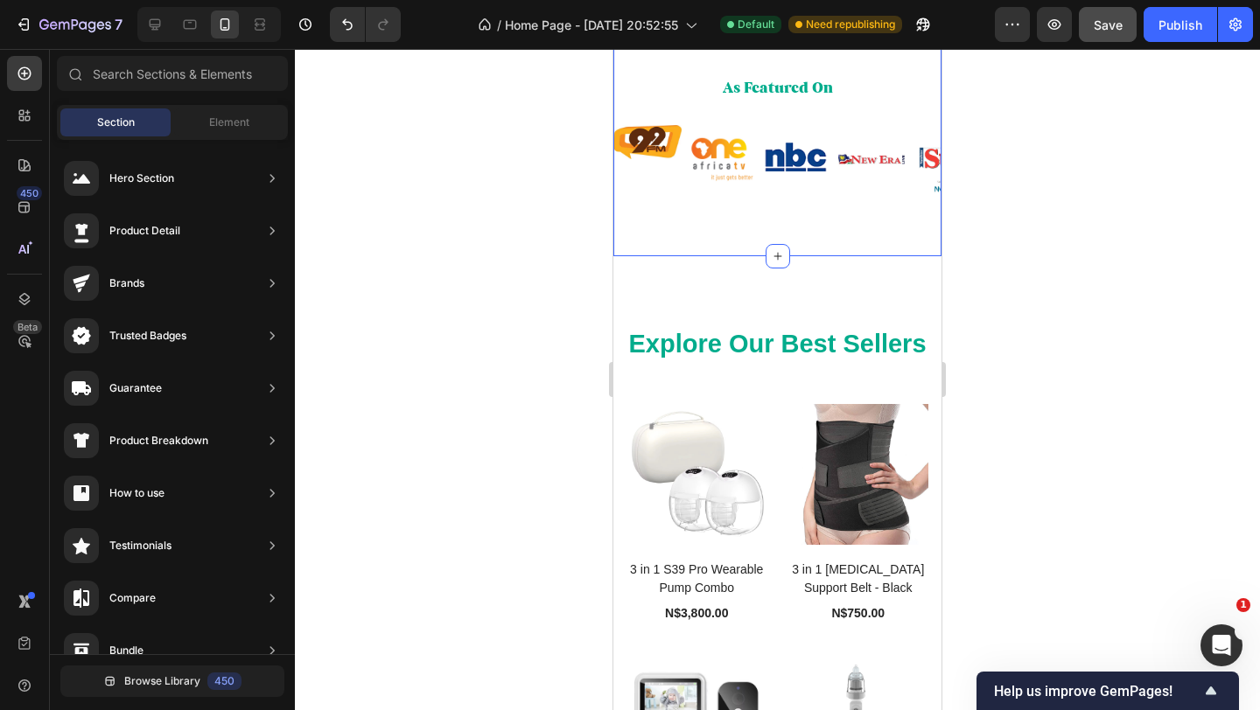
scroll to position [414, 0]
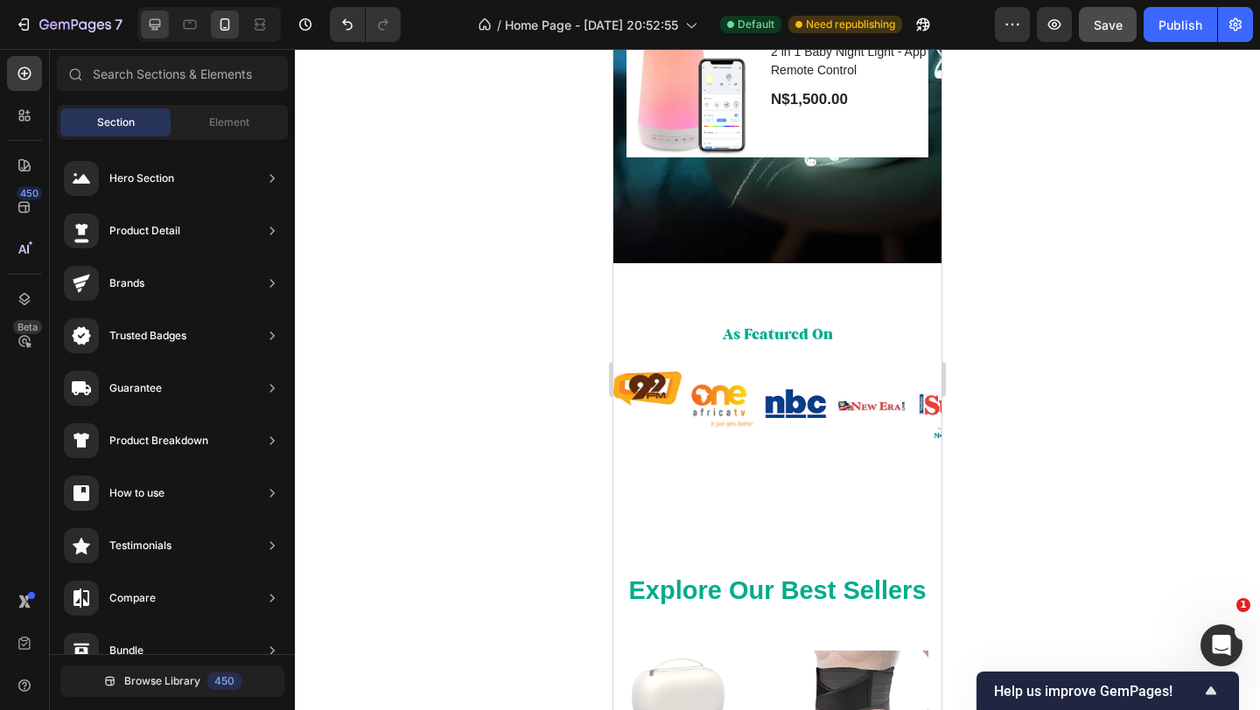
click at [157, 25] on icon at bounding box center [154, 24] width 17 height 17
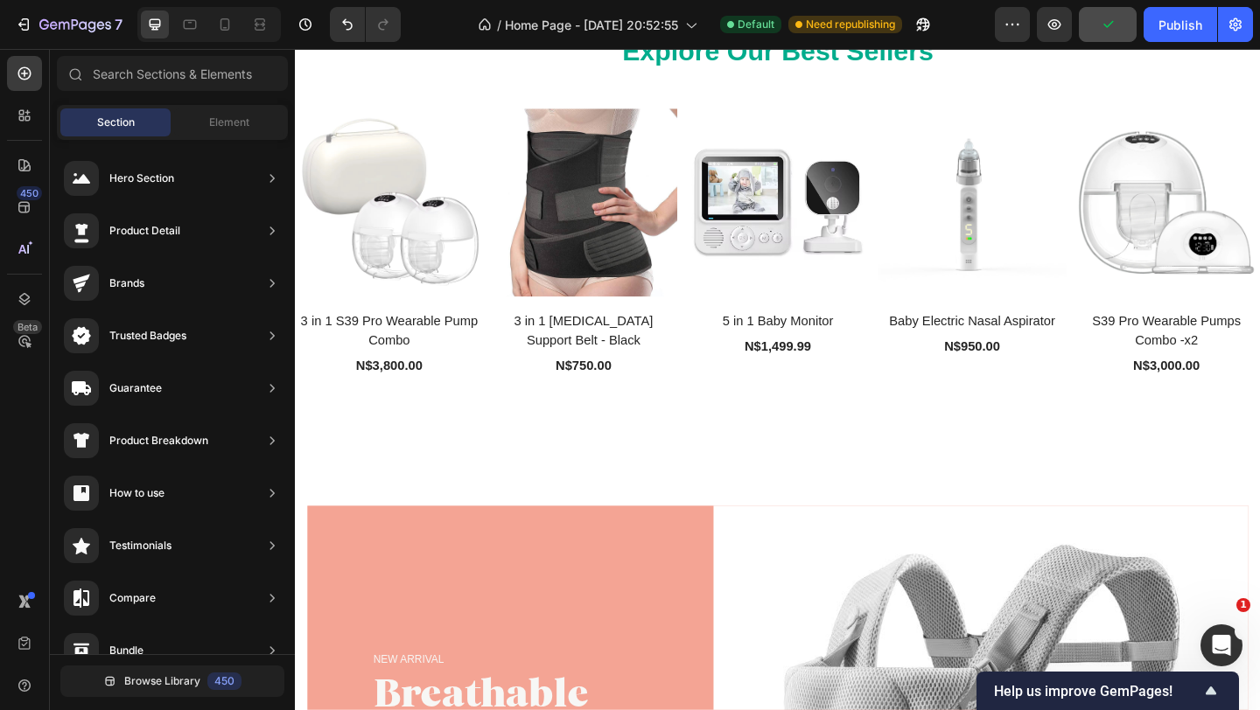
scroll to position [961, 0]
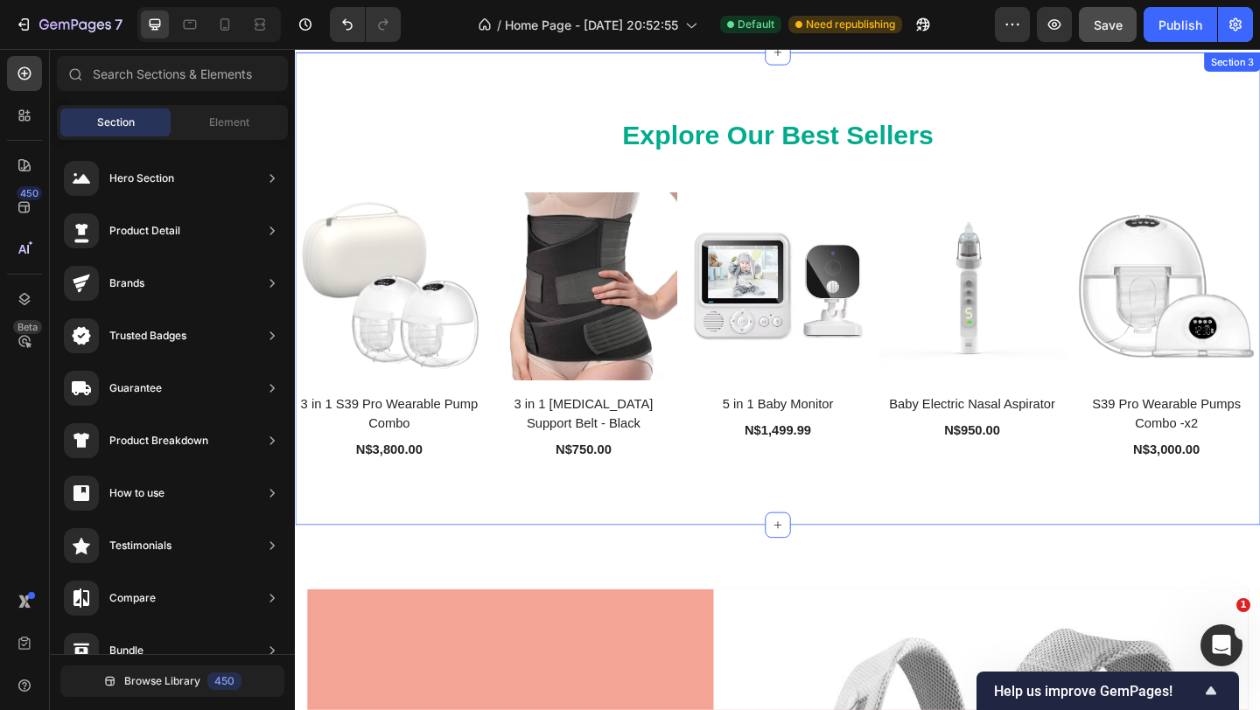
click at [707, 512] on div "Explore Our Best Sellers Heading Row (P) Images 3 in 1 S39 Pro Wearable Pump Co…" at bounding box center [820, 309] width 1050 height 515
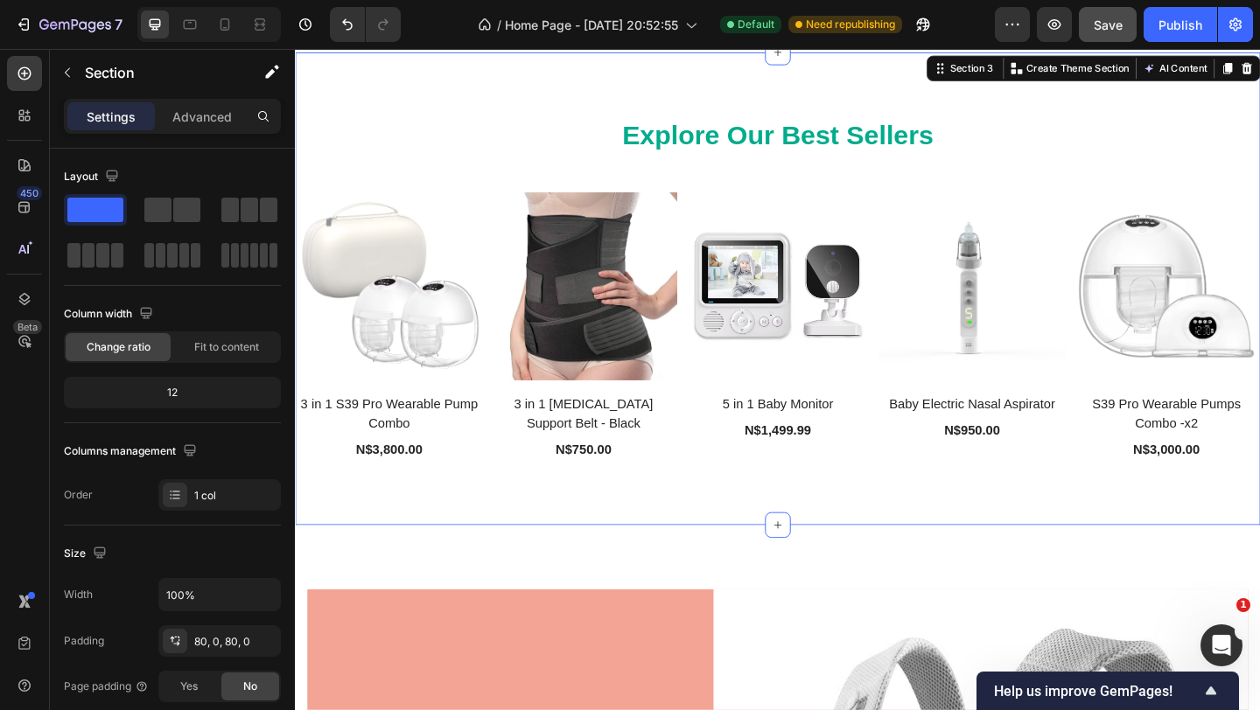
click at [708, 513] on div "Explore Our Best Sellers Heading Row (P) Images 3 in 1 S39 Pro Wearable Pump Co…" at bounding box center [820, 309] width 1050 height 515
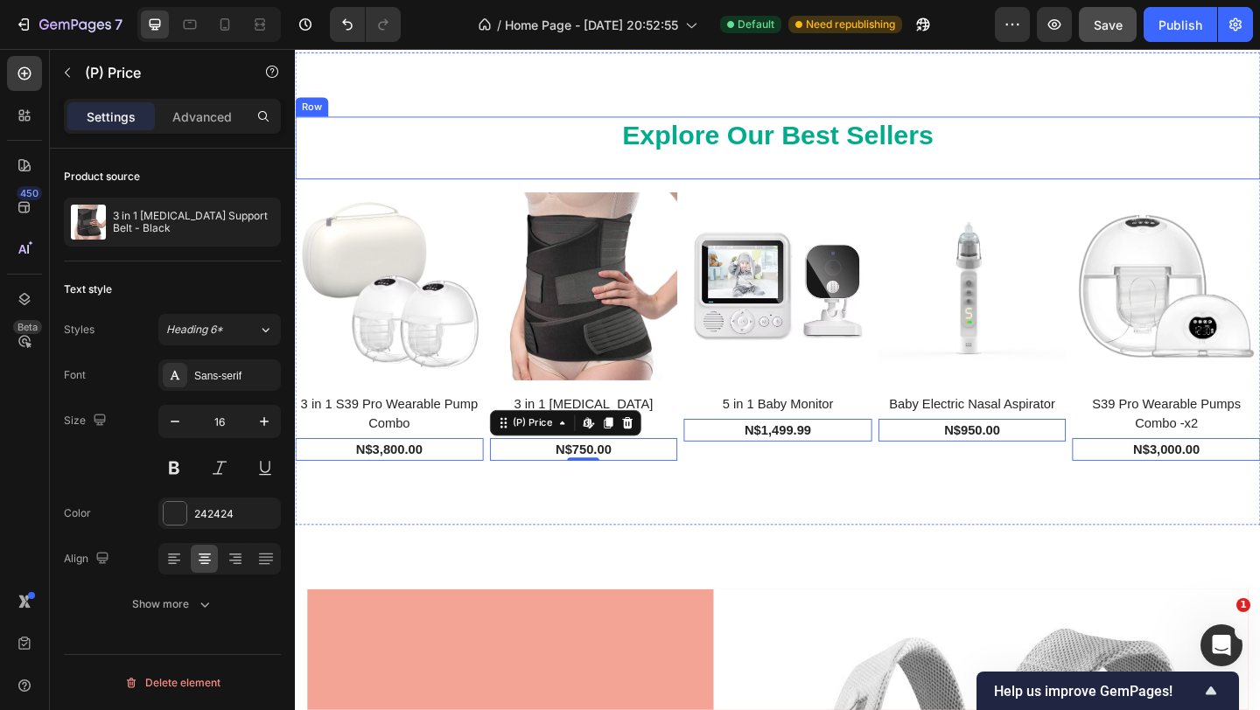
click at [674, 179] on div "Explore Our Best Sellers Heading" at bounding box center [820, 156] width 1050 height 69
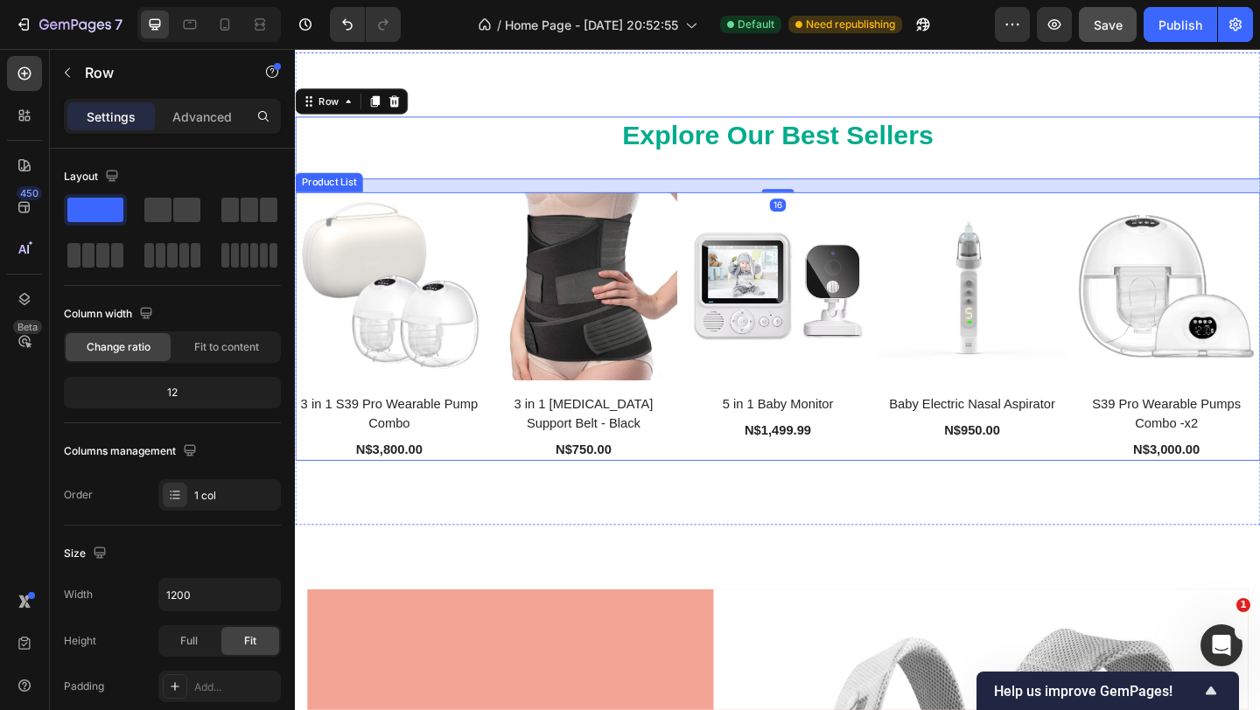
click at [720, 490] on div "(P) Images 5 in 1 Baby Monitor (P) Title N$1,499.99 (P) Price (P) Price Row Pro…" at bounding box center [819, 351] width 205 height 292
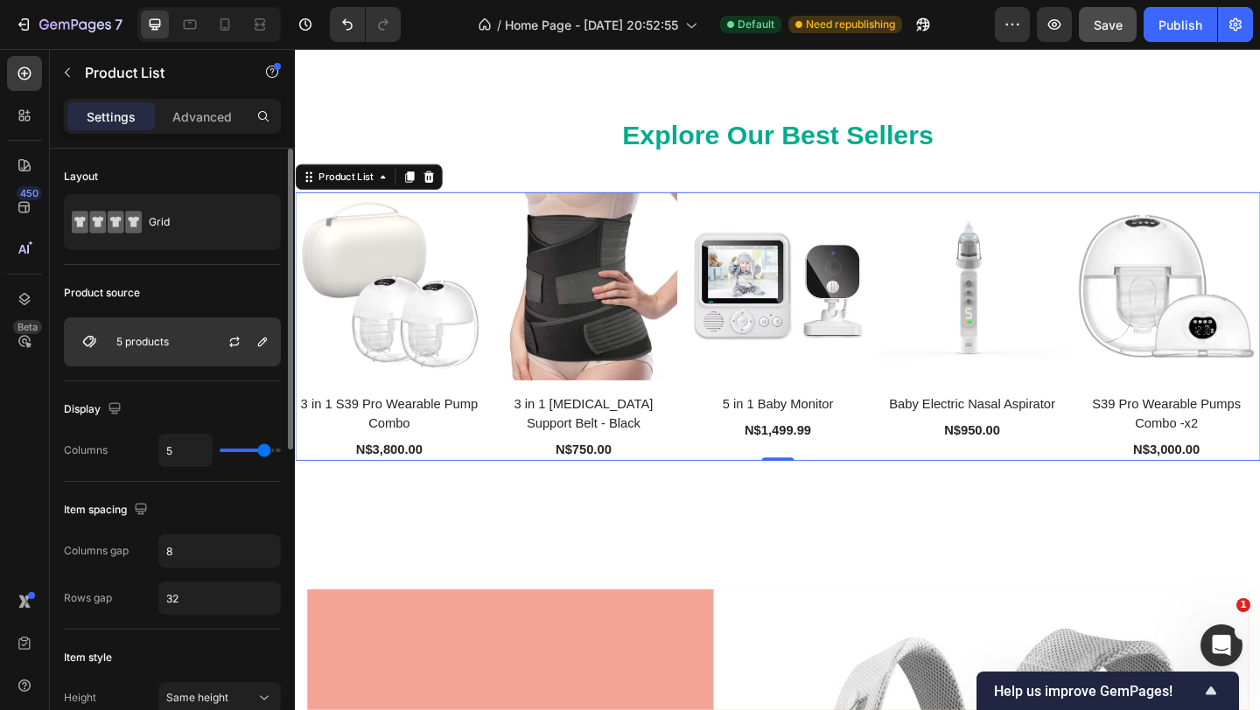
click at [157, 339] on p "5 products" at bounding box center [142, 342] width 52 height 12
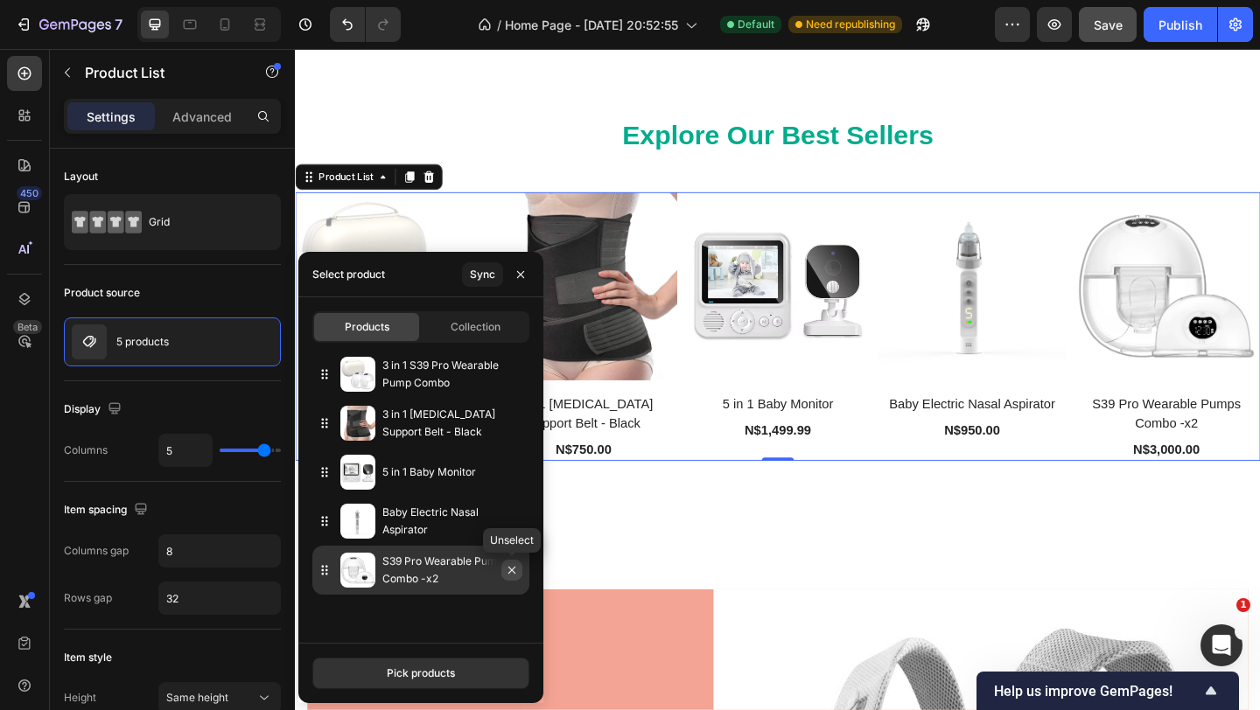
click at [511, 570] on icon "button" at bounding box center [511, 570] width 7 height 7
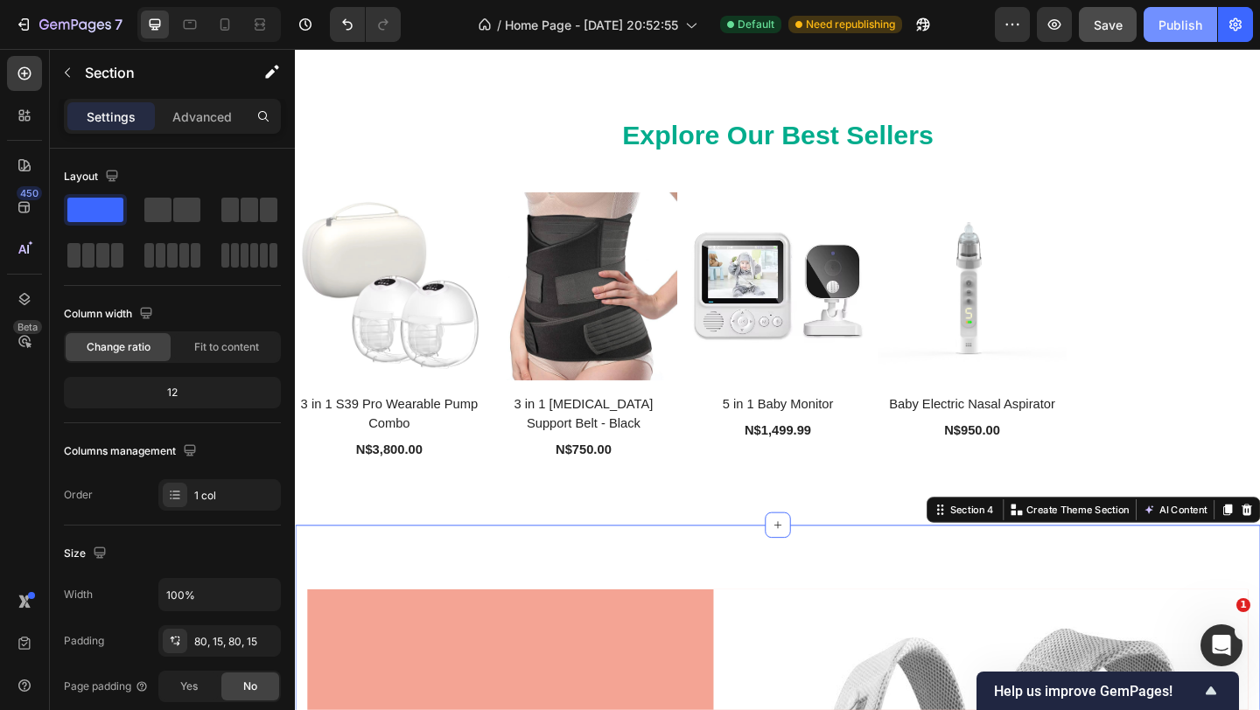
click at [1172, 31] on div "Publish" at bounding box center [1180, 25] width 44 height 18
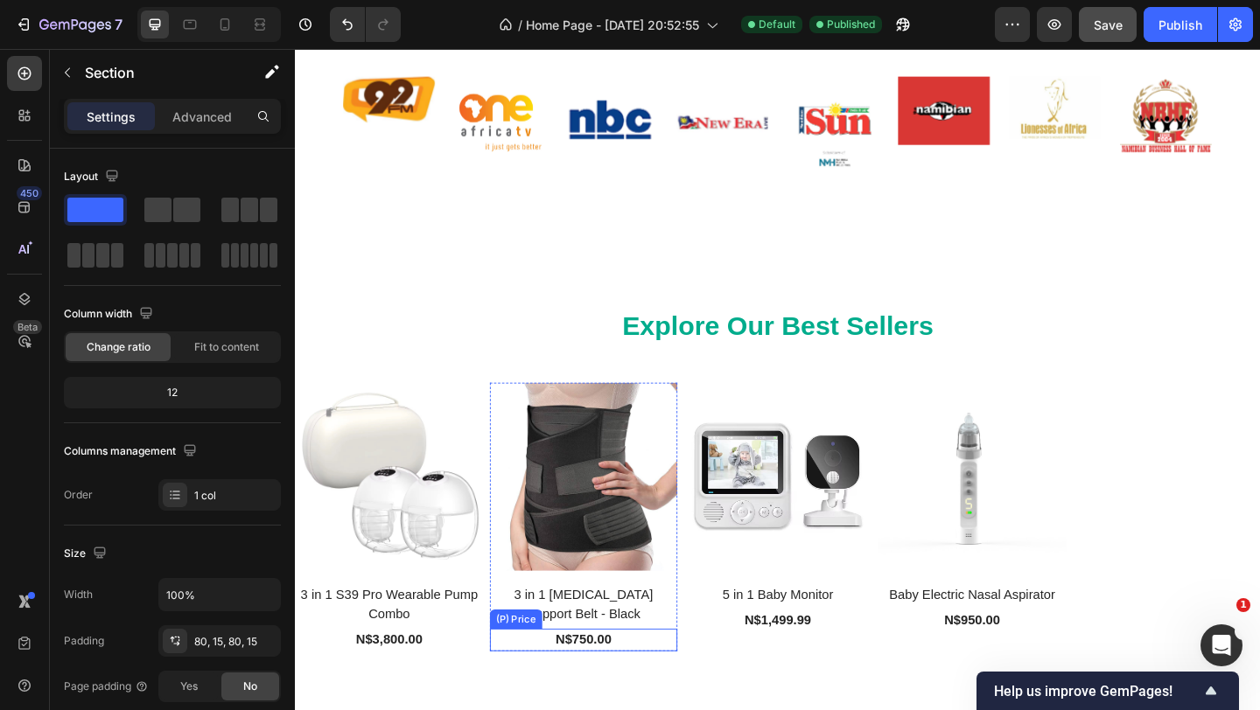
scroll to position [396, 0]
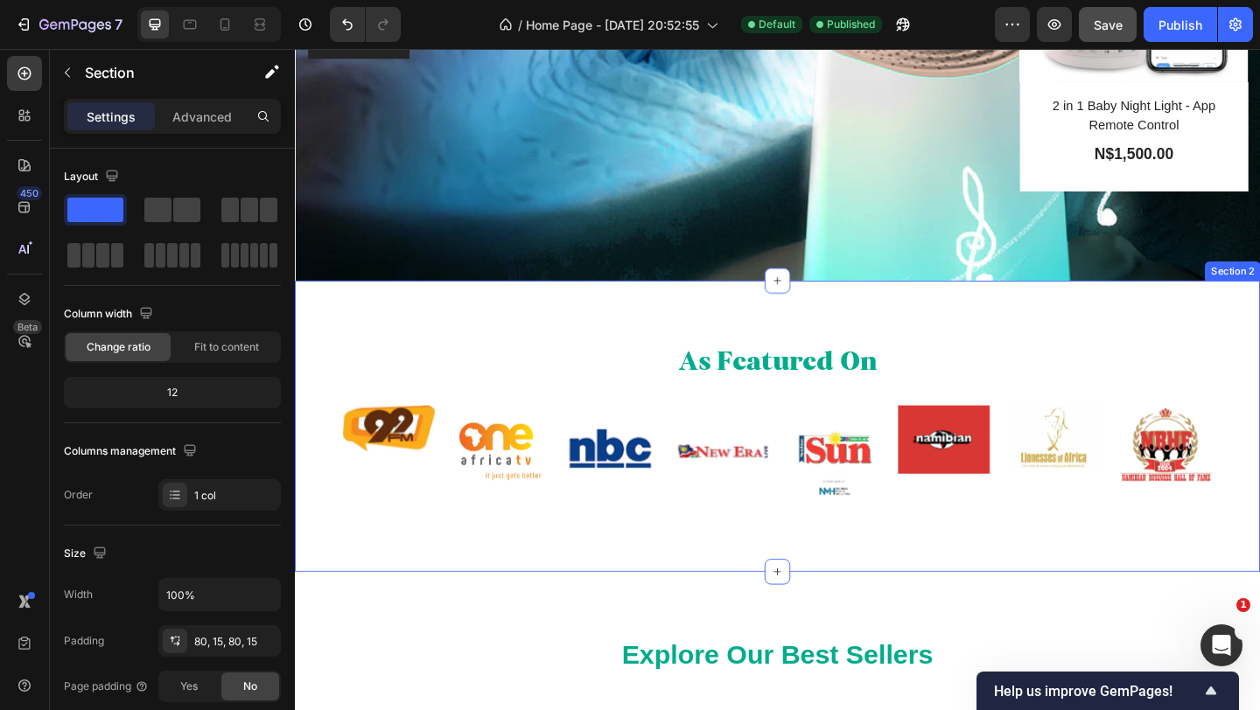
click at [836, 371] on h2 "As Featured On" at bounding box center [819, 391] width 945 height 41
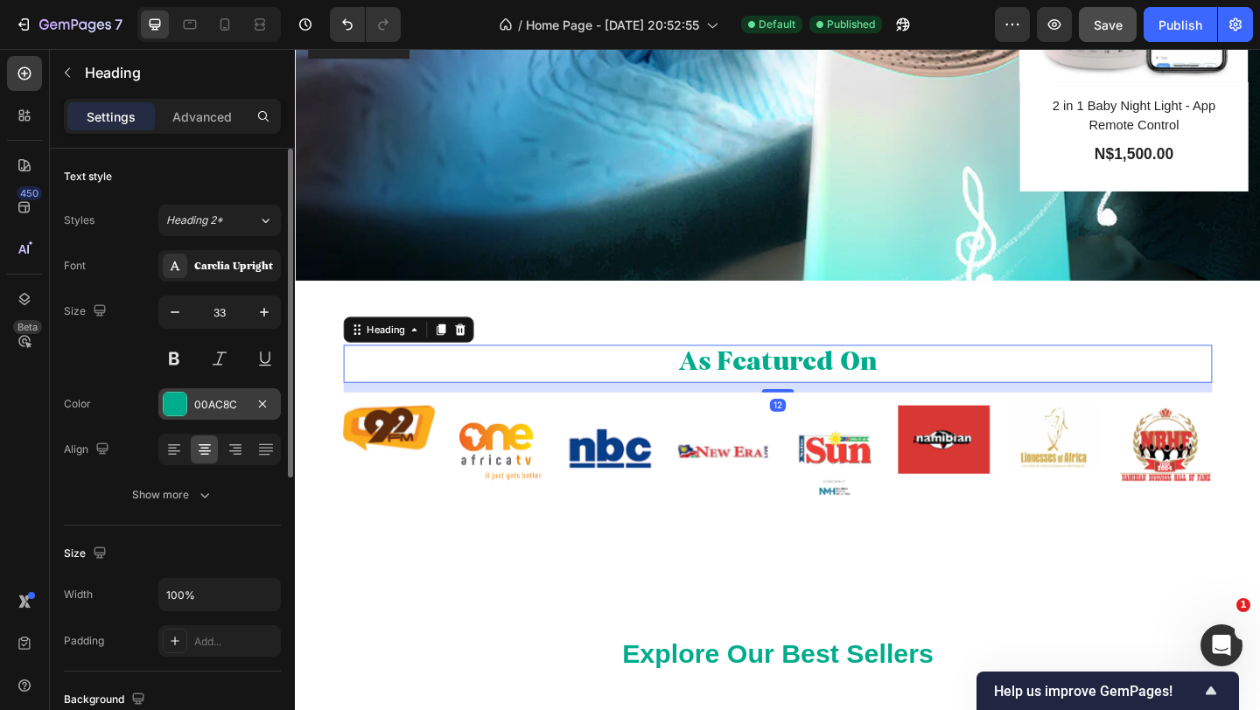
click at [203, 404] on div "00AC8C" at bounding box center [219, 405] width 51 height 16
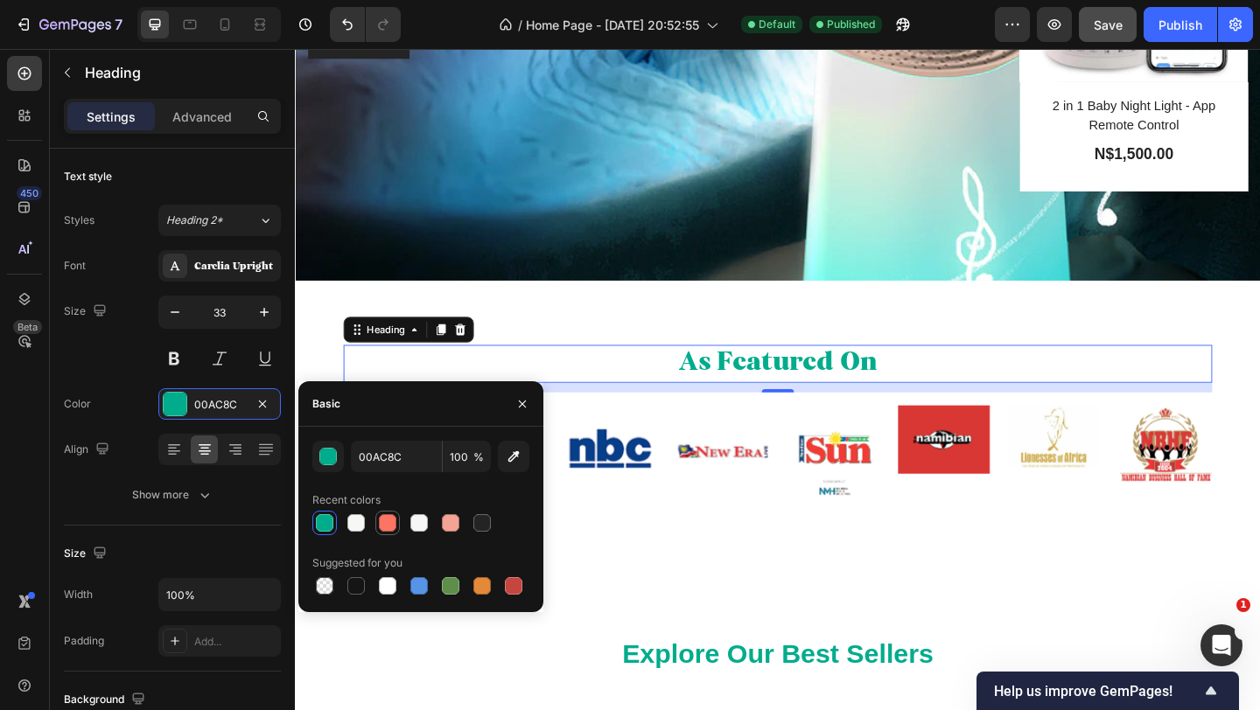
click at [390, 520] on div at bounding box center [387, 522] width 17 height 17
type input "FC7563"
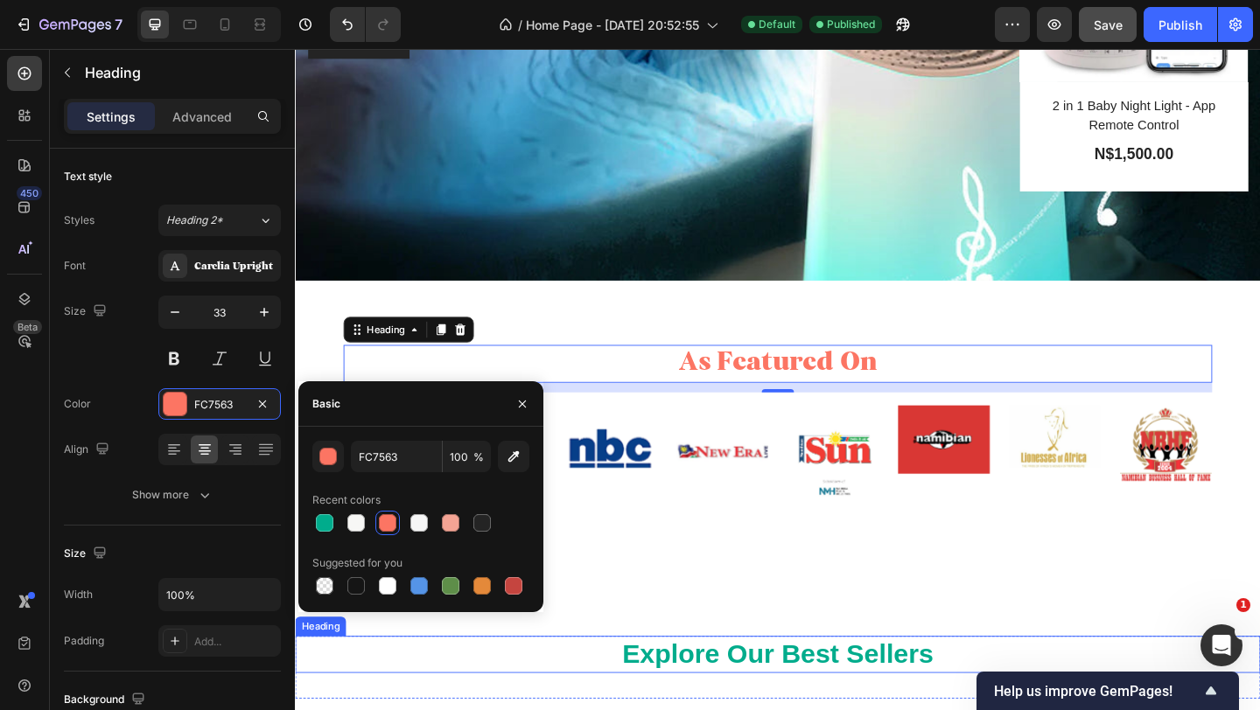
click at [723, 698] on p "Explore Our Best Sellers" at bounding box center [820, 708] width 1046 height 38
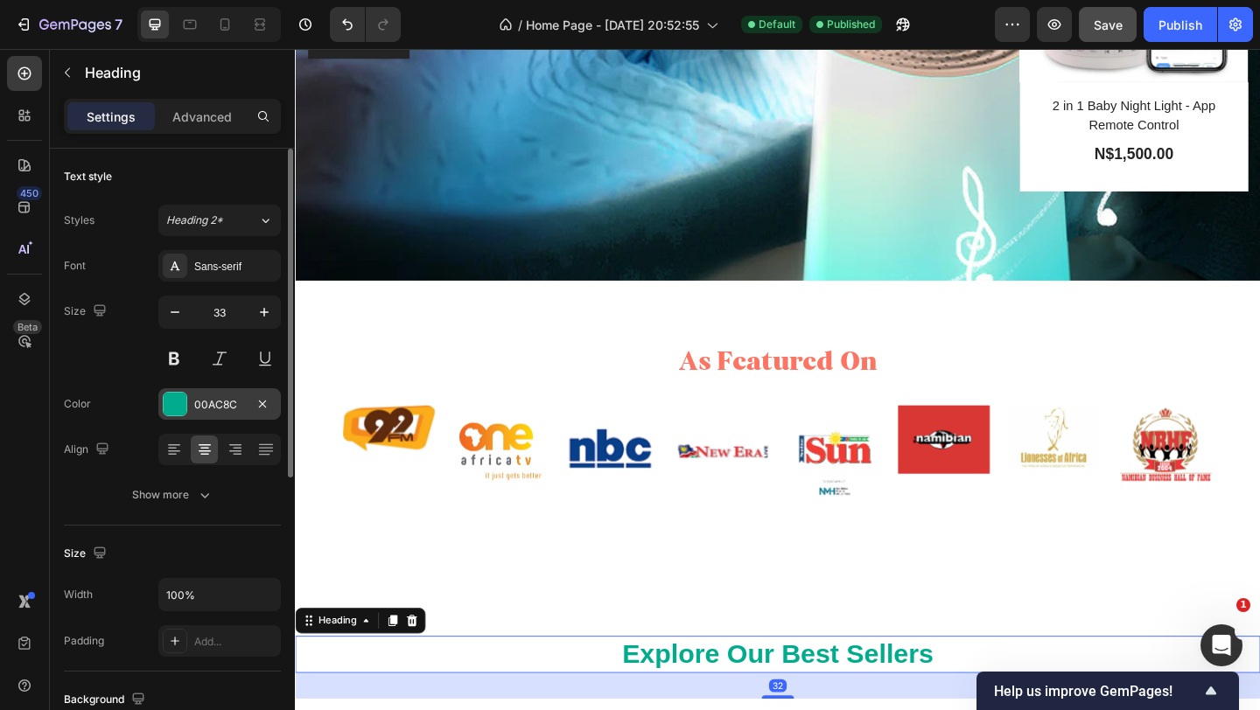
click at [206, 391] on div "00AC8C" at bounding box center [219, 403] width 122 height 31
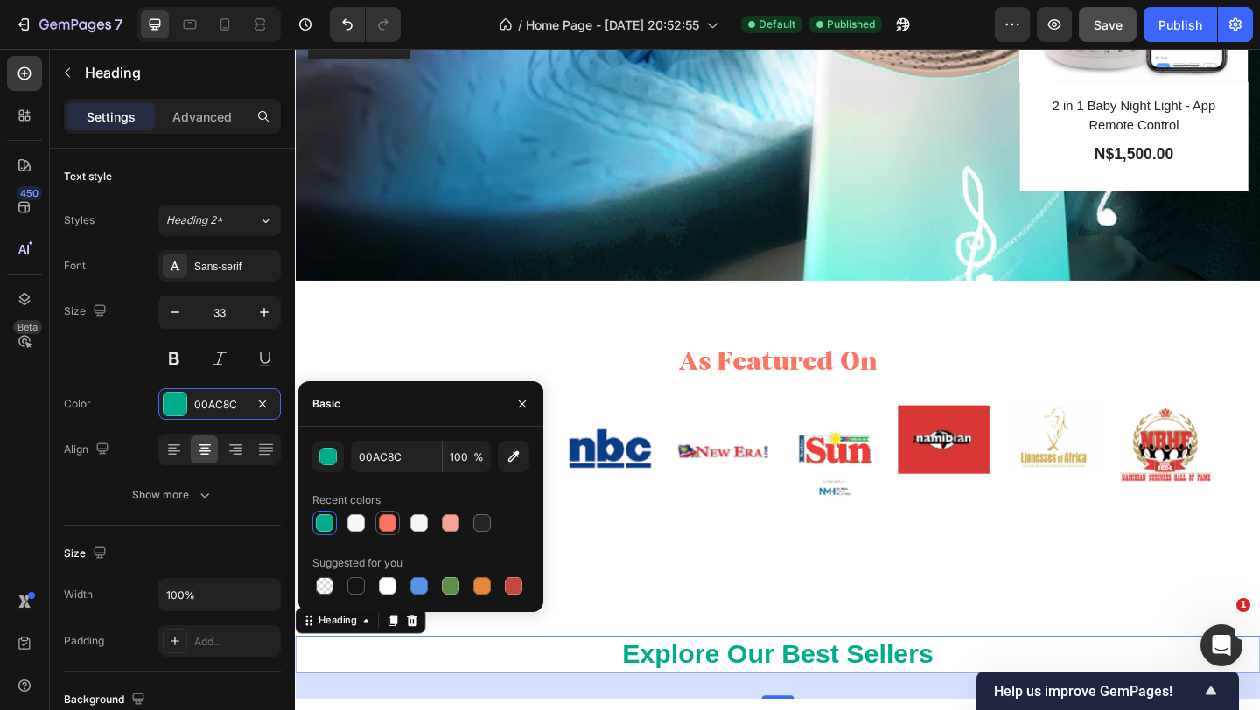
click at [388, 524] on div at bounding box center [387, 522] width 17 height 17
type input "FC7563"
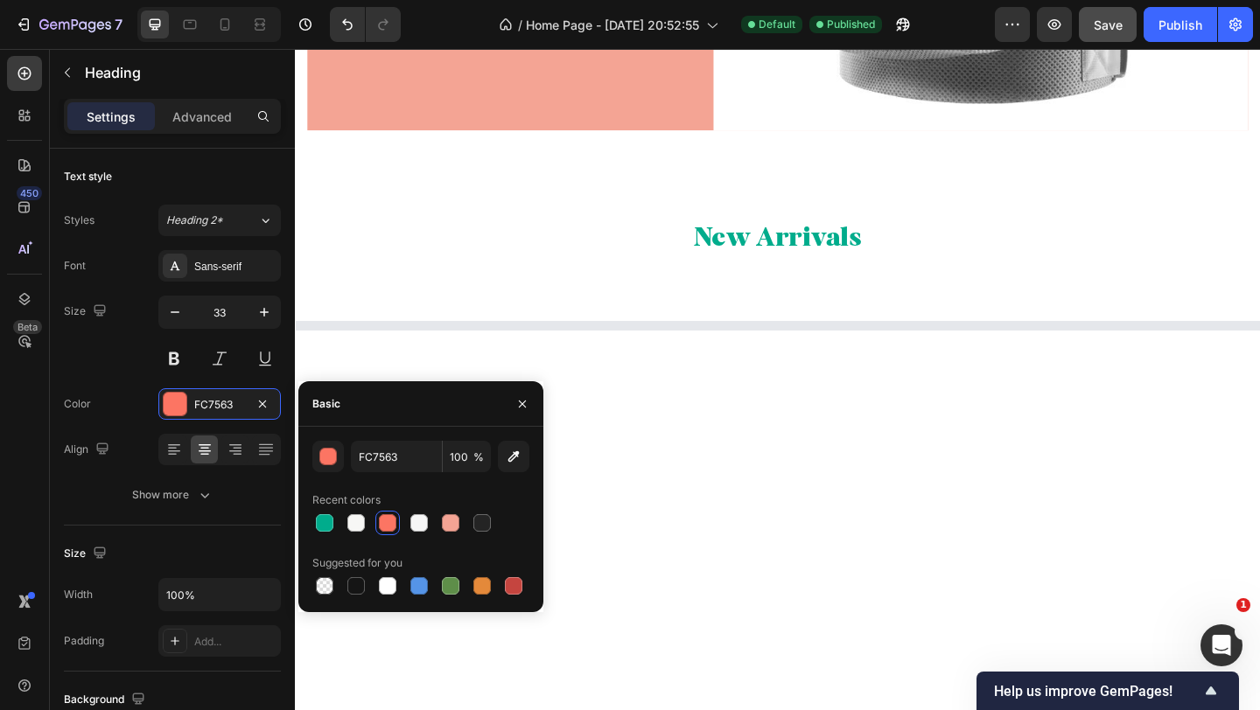
scroll to position [1794, 0]
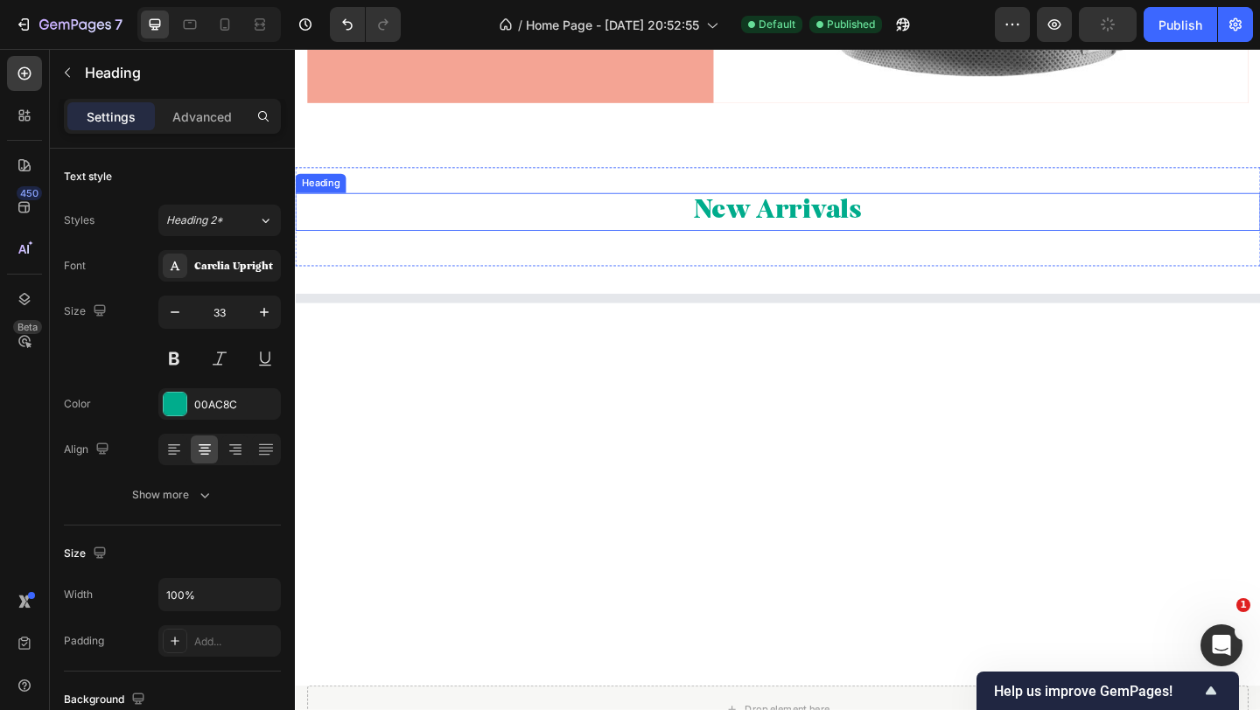
click at [823, 229] on h2 "New Arrivals" at bounding box center [820, 226] width 1050 height 41
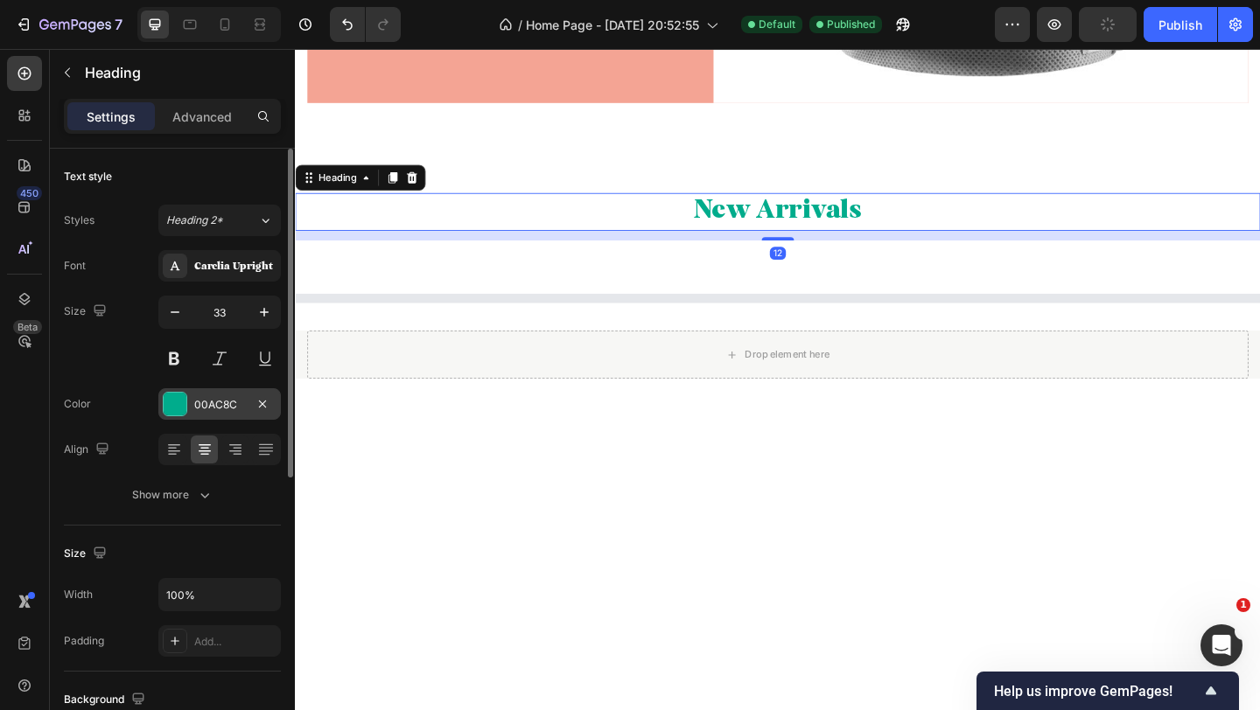
click at [233, 404] on div "00AC8C" at bounding box center [219, 405] width 51 height 16
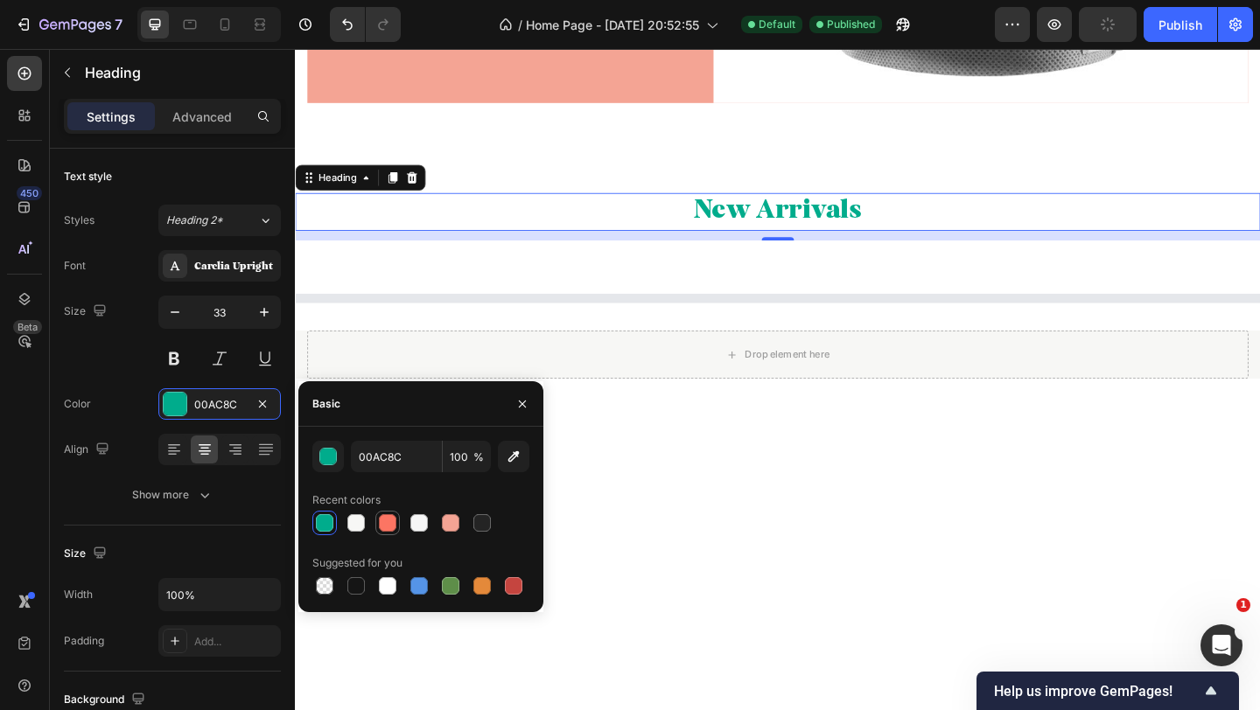
click at [382, 528] on div at bounding box center [387, 522] width 17 height 17
type input "FC7563"
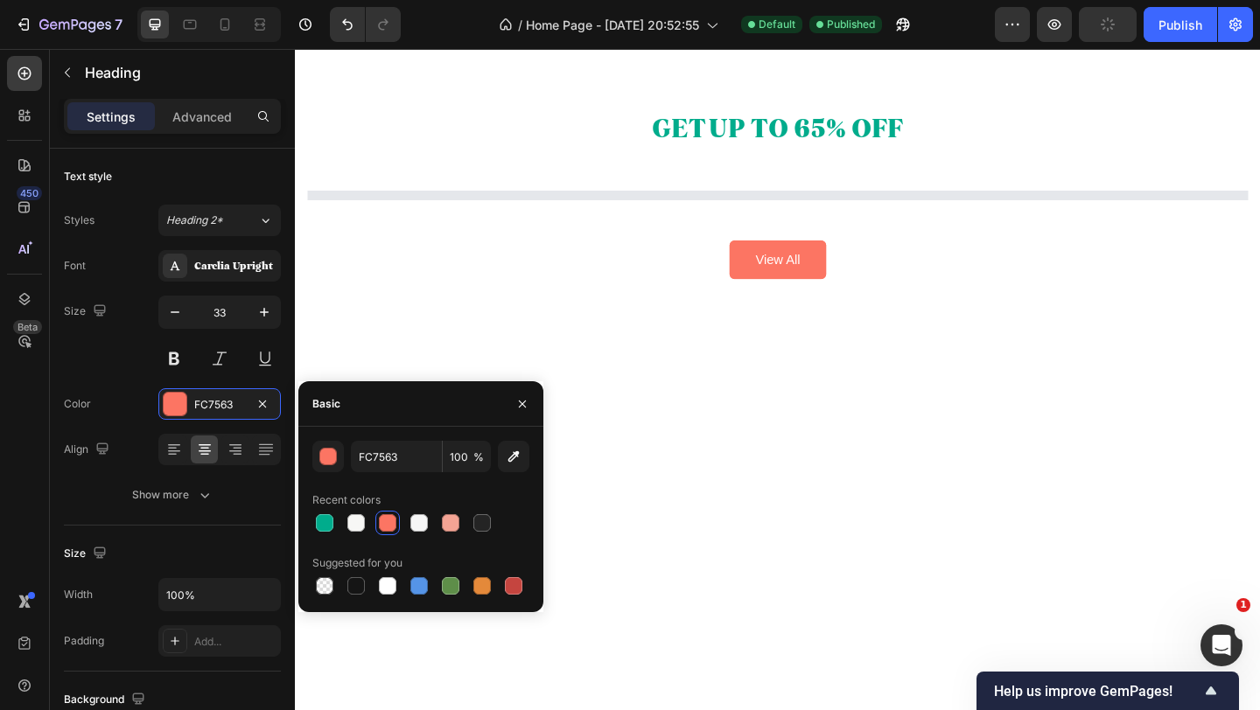
scroll to position [2171, 0]
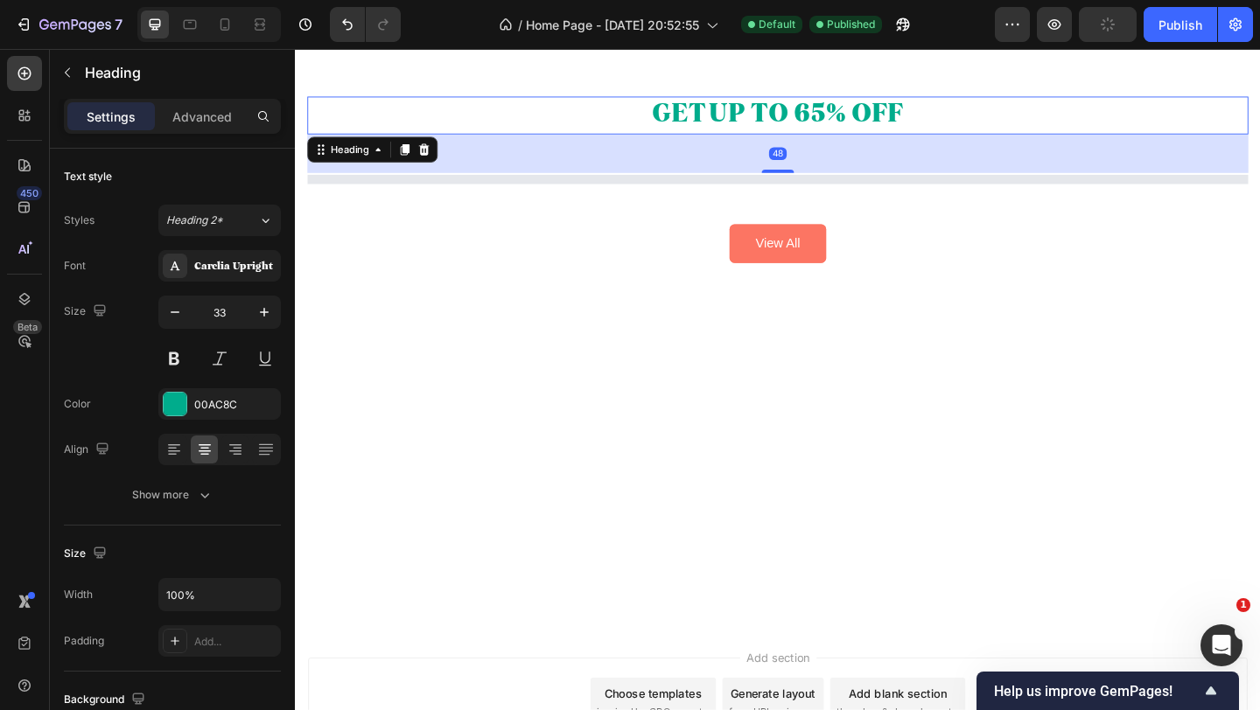
click at [795, 139] on h2 "GET UP TO 65% OFF" at bounding box center [819, 121] width 1023 height 41
click at [233, 405] on div "00AC8C" at bounding box center [219, 405] width 51 height 16
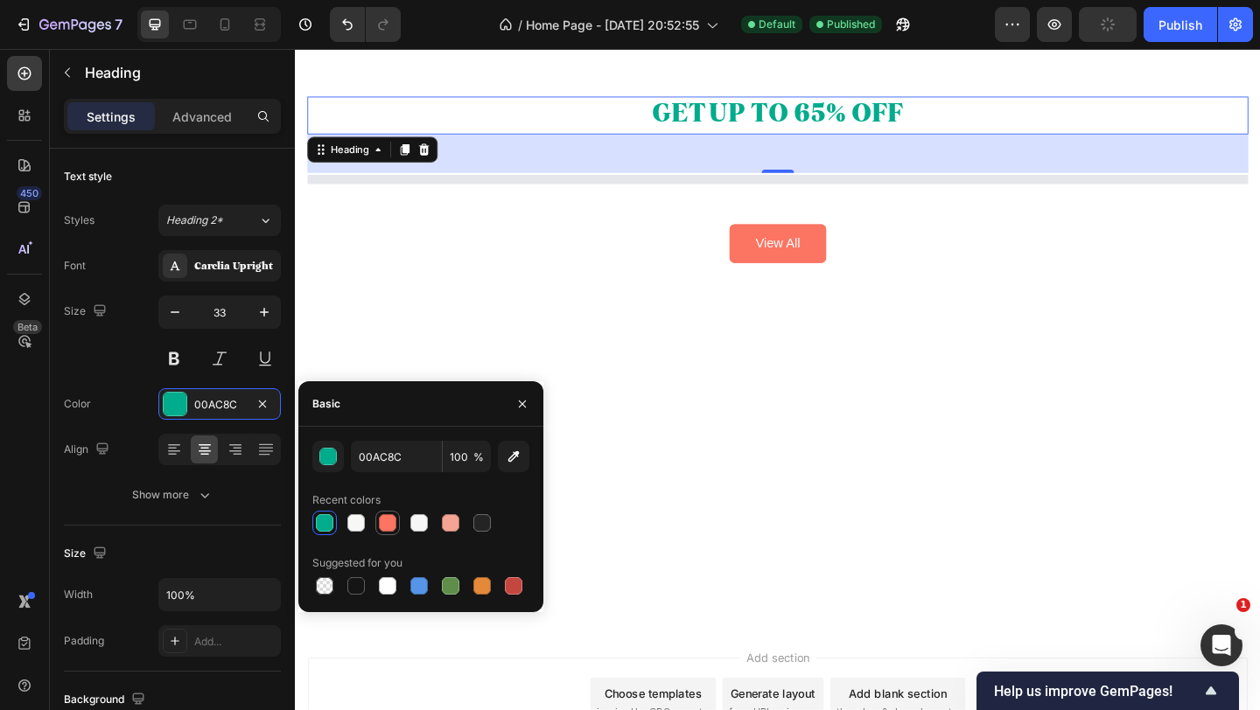
click at [394, 517] on div at bounding box center [387, 522] width 17 height 17
type input "FC7563"
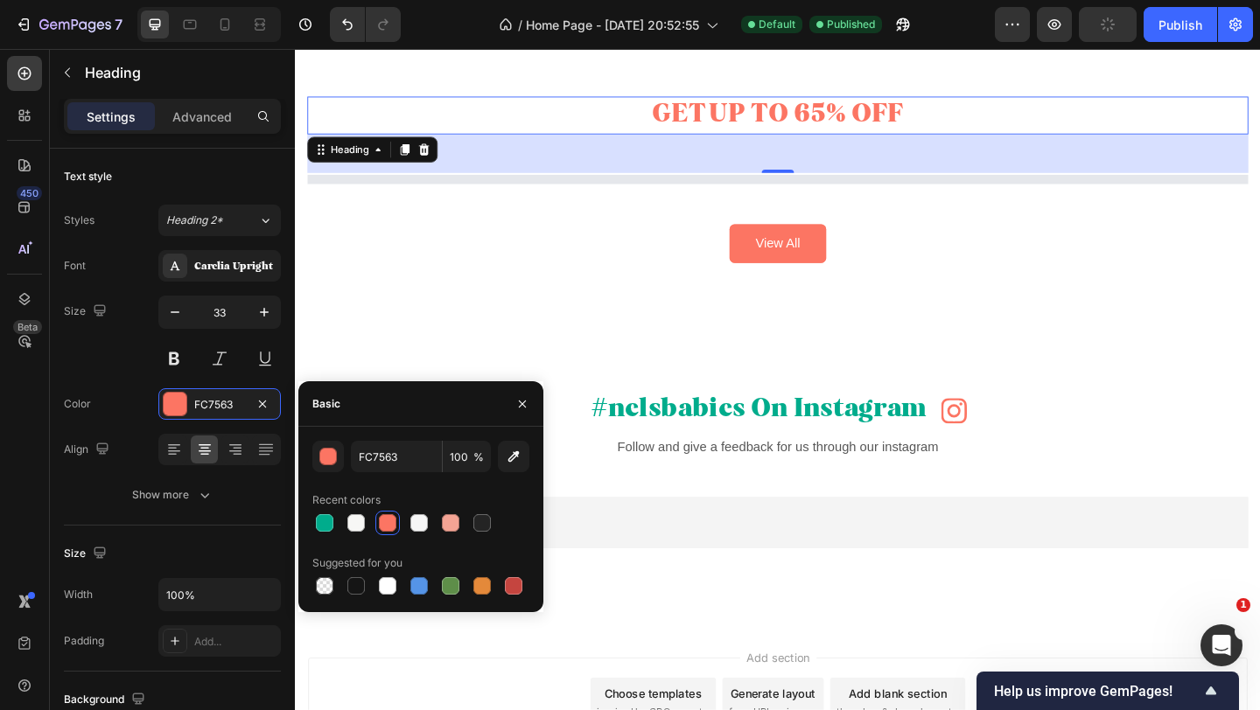
scroll to position [2330, 0]
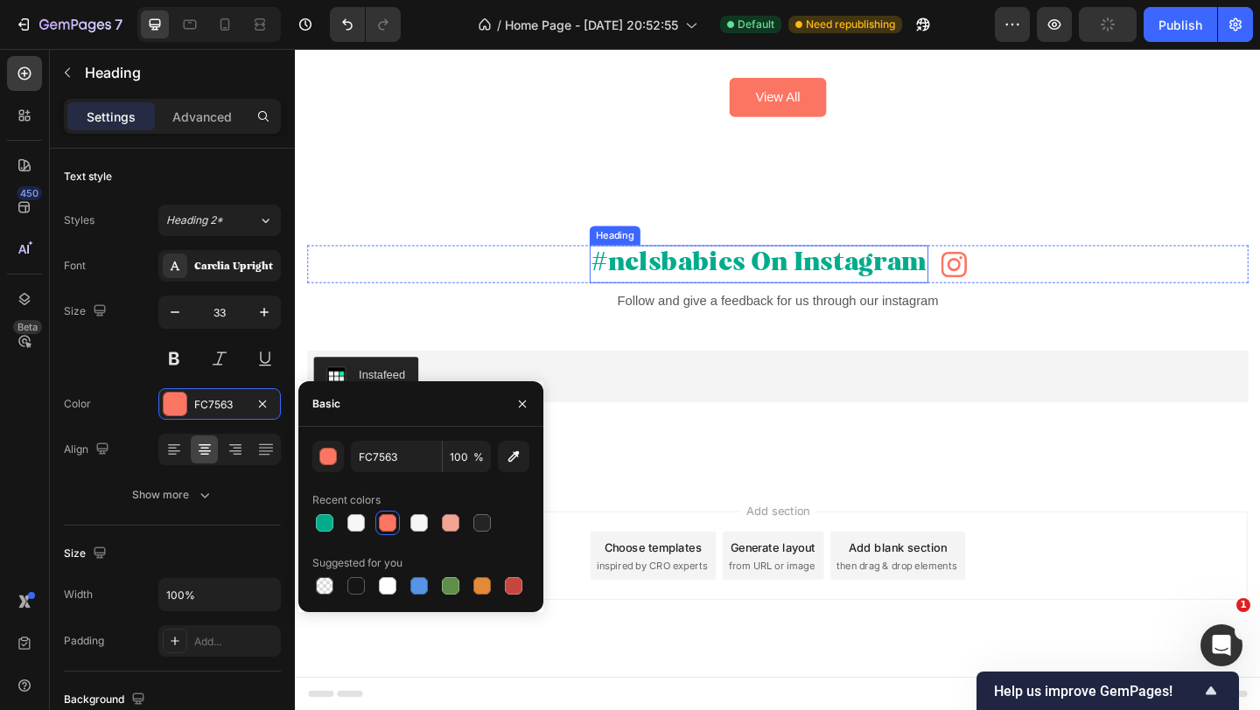
click at [733, 288] on h2 "#nelsbabies On Instagram" at bounding box center [799, 282] width 368 height 41
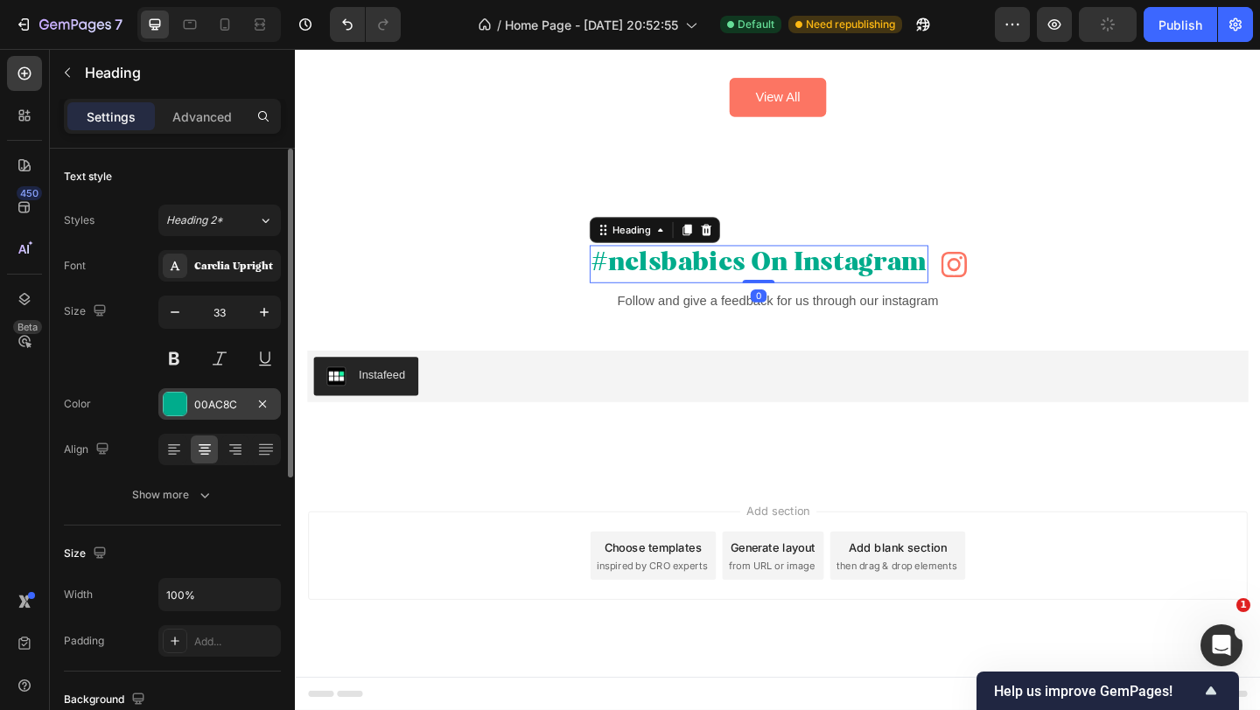
click at [223, 410] on div "00AC8C" at bounding box center [219, 405] width 51 height 16
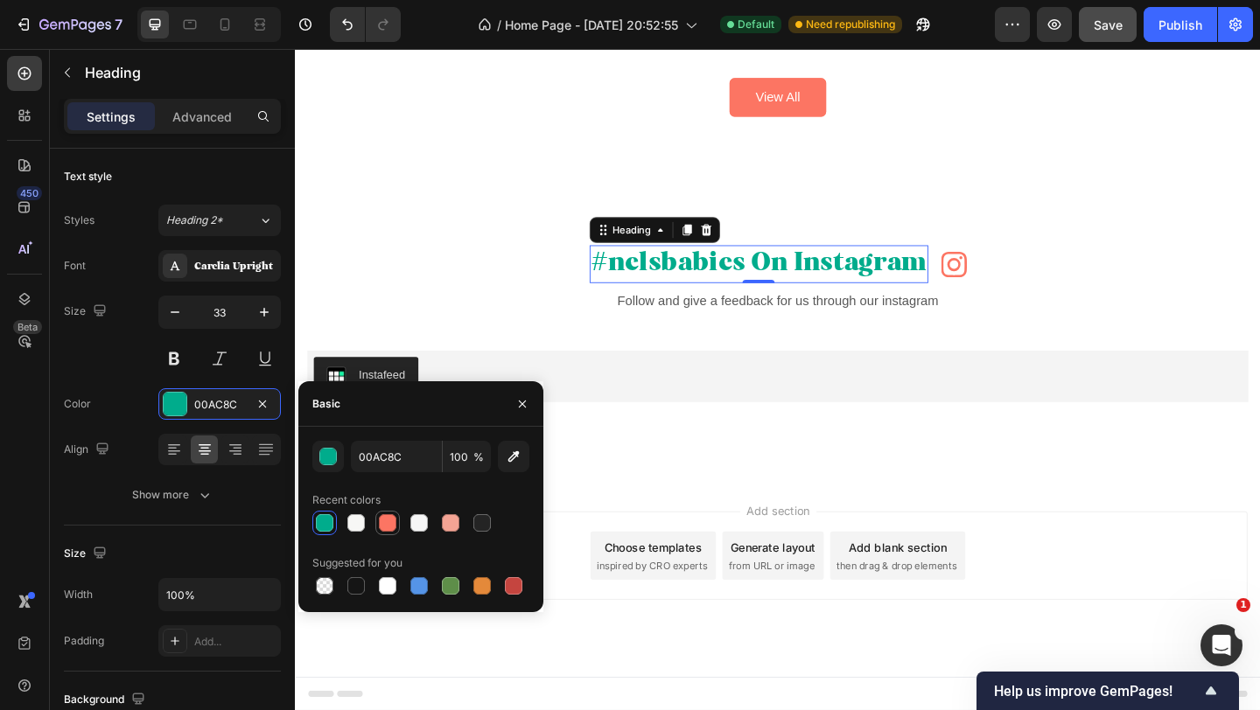
click at [388, 524] on div at bounding box center [387, 522] width 17 height 17
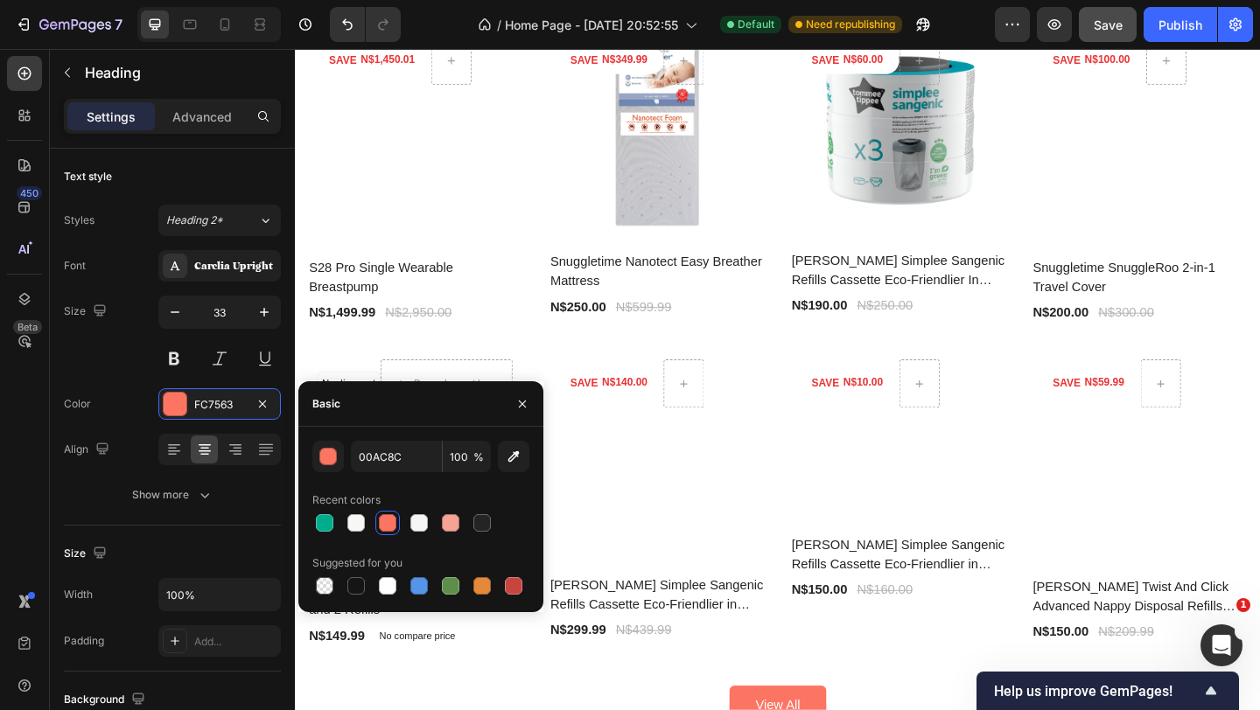
type input "FC7563"
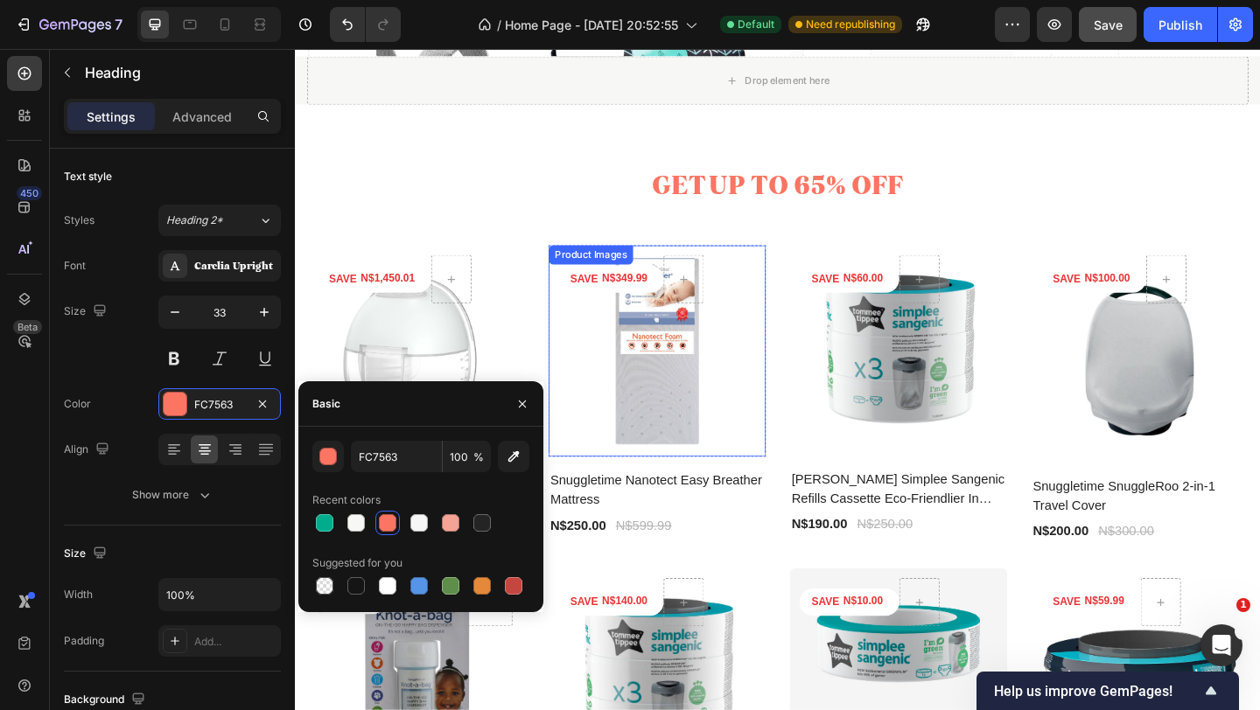
scroll to position [1945, 0]
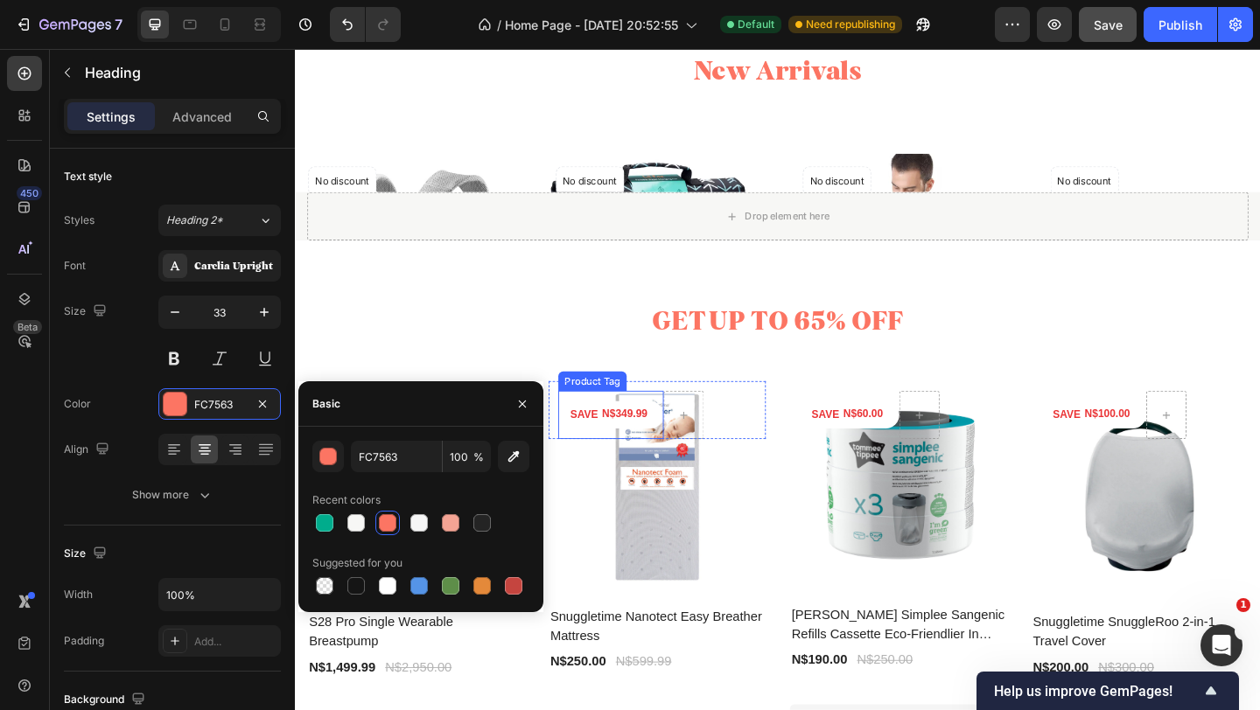
click at [660, 444] on div "N$349.99" at bounding box center [652, 446] width 52 height 21
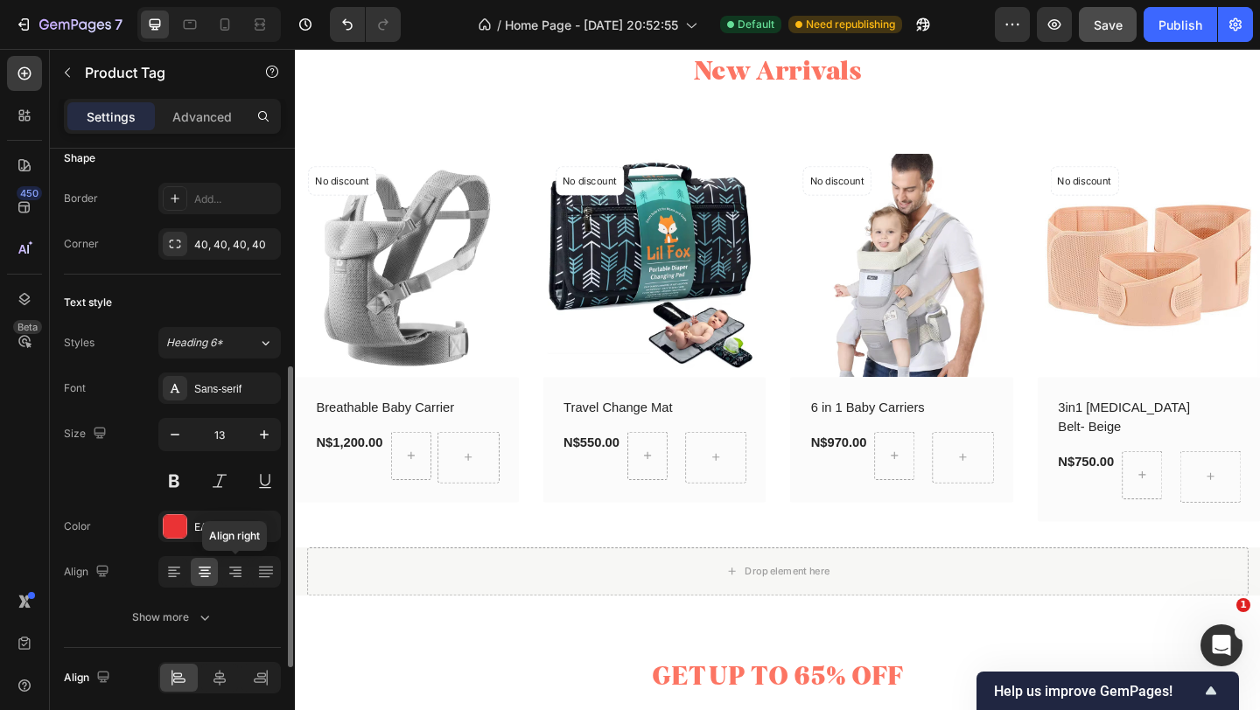
scroll to position [628, 0]
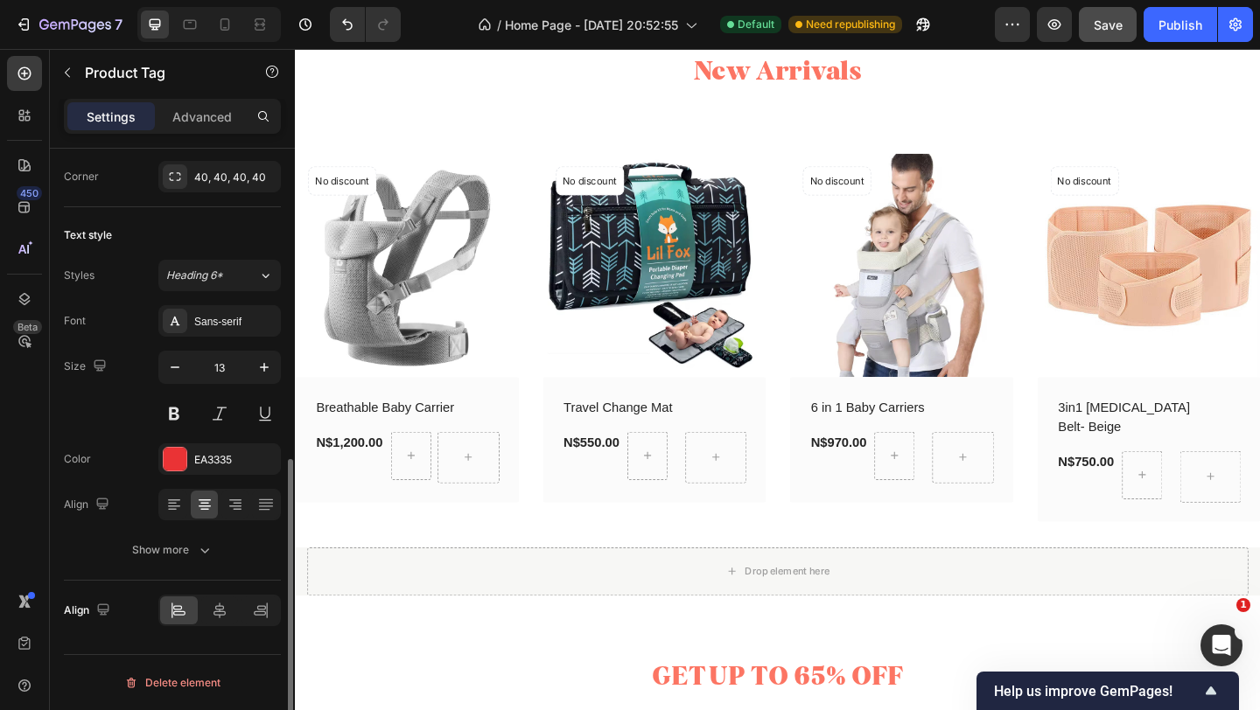
click at [241, 477] on div "Font Sans-serif Size 13 Color EA3335 Align Show more" at bounding box center [172, 435] width 217 height 261
click at [241, 459] on div "EA3335" at bounding box center [219, 460] width 51 height 16
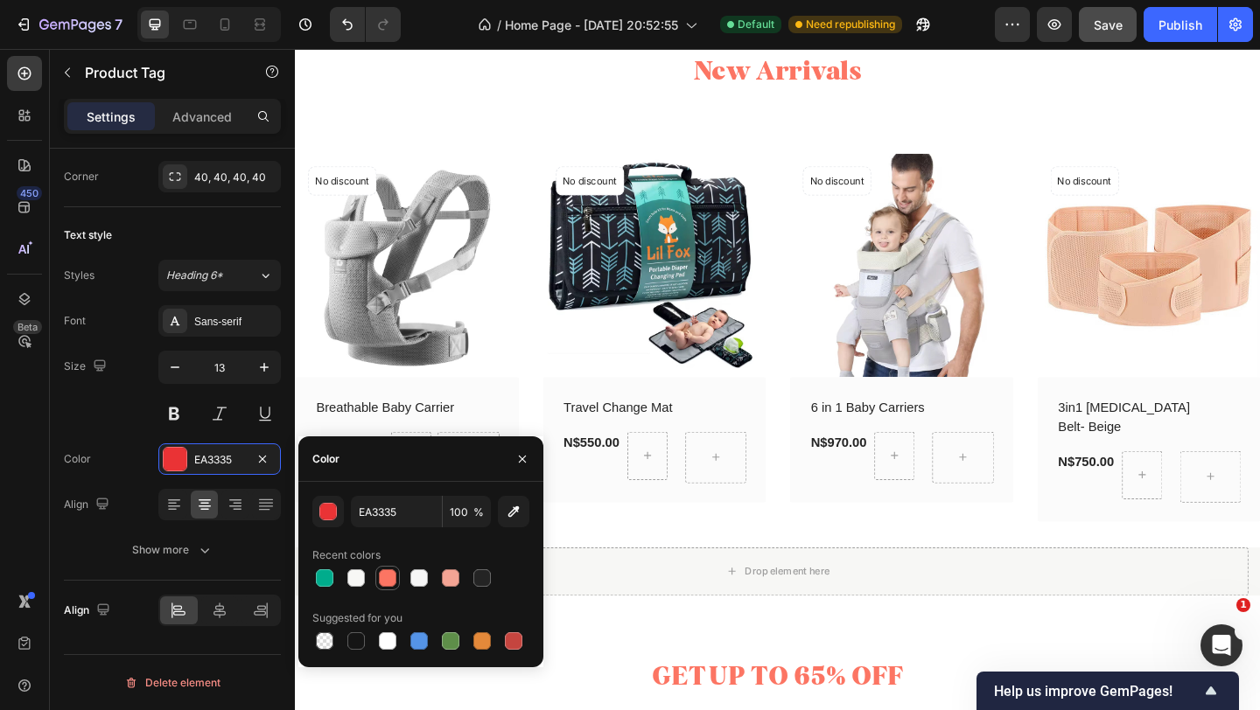
click at [390, 576] on div at bounding box center [387, 577] width 17 height 17
type input "FC7563"
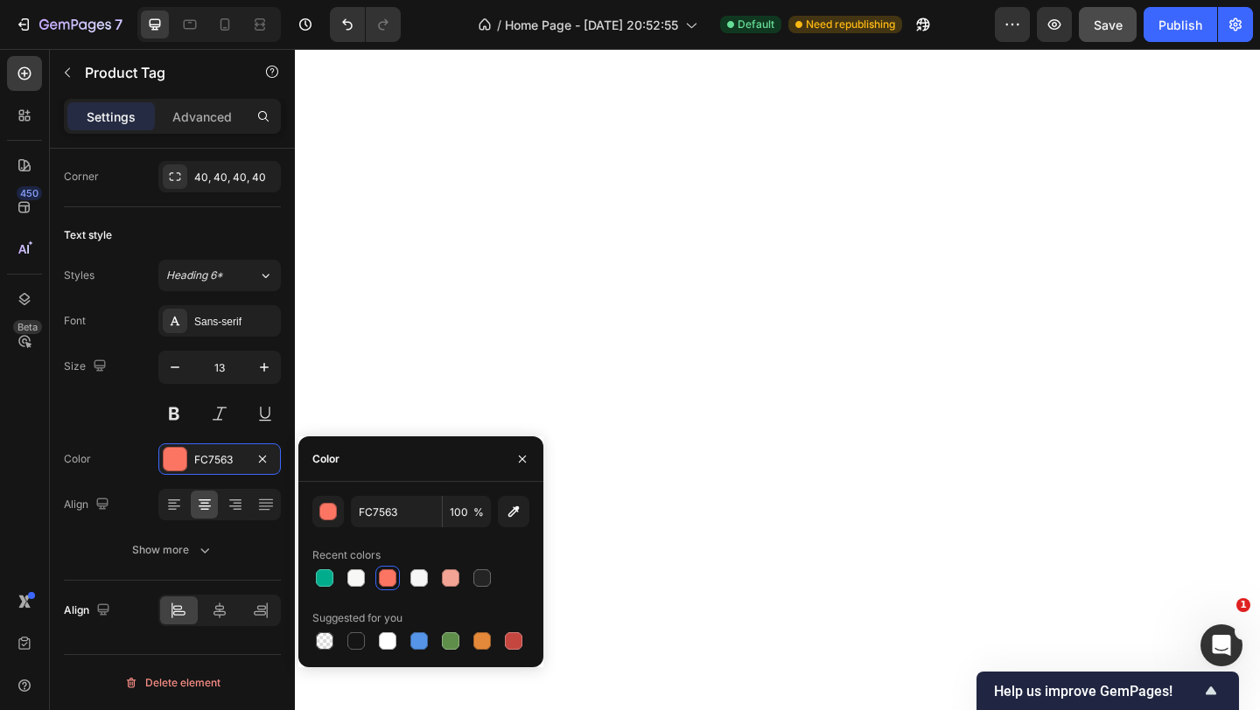
scroll to position [0, 0]
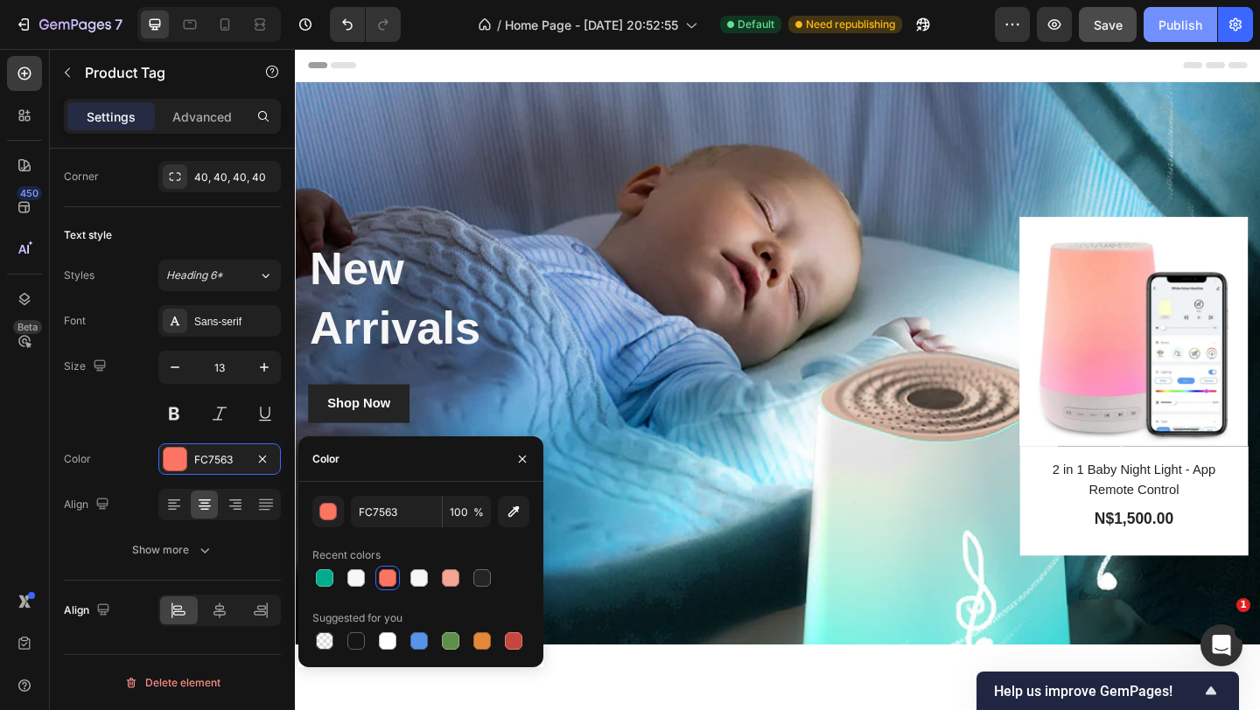
click at [1194, 26] on div "Publish" at bounding box center [1180, 25] width 44 height 18
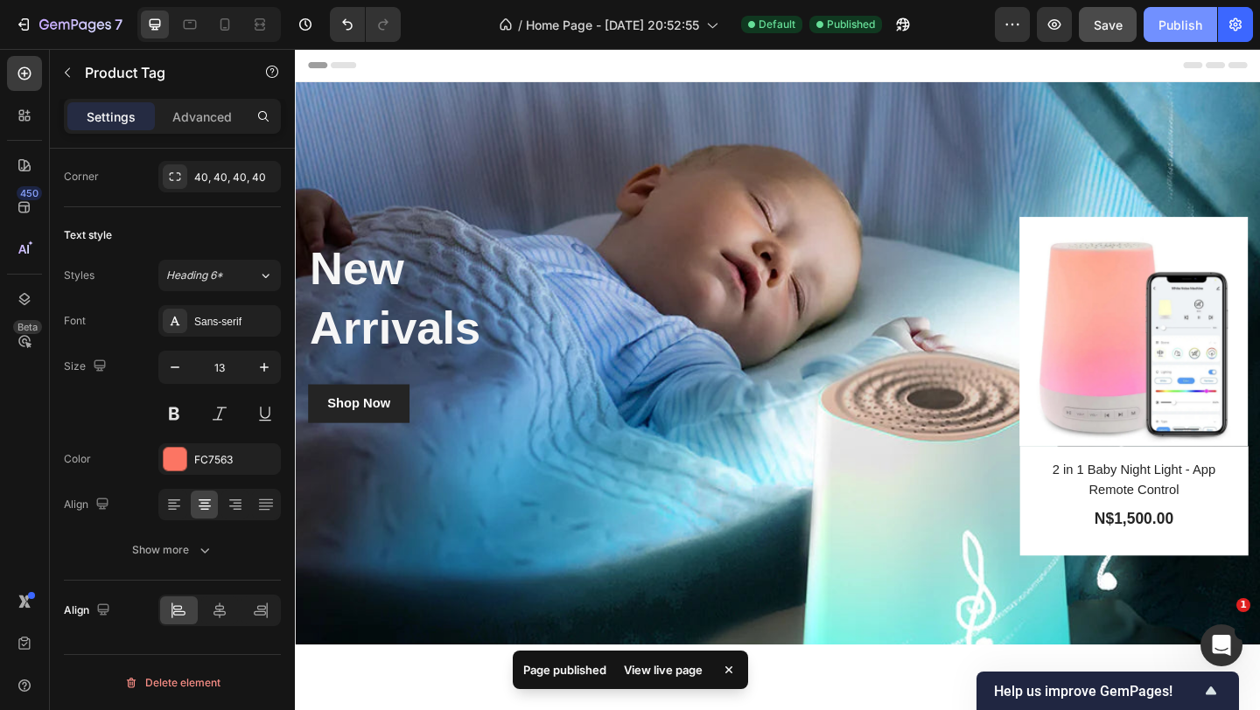
click at [1180, 37] on button "Publish" at bounding box center [1179, 24] width 73 height 35
click at [23, 27] on icon "button" at bounding box center [23, 24] width 17 height 17
